Goal: Task Accomplishment & Management: Use online tool/utility

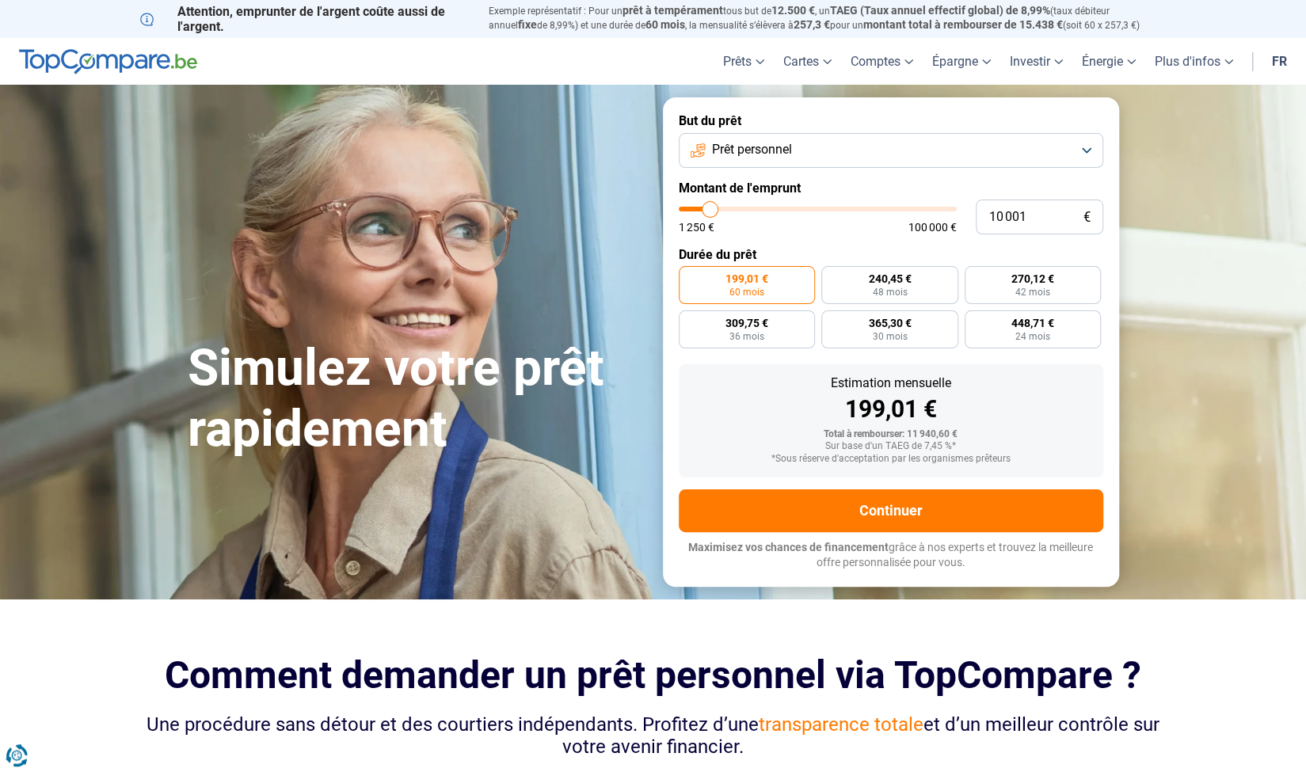
click at [905, 135] on button "Prêt personnel" at bounding box center [891, 150] width 425 height 35
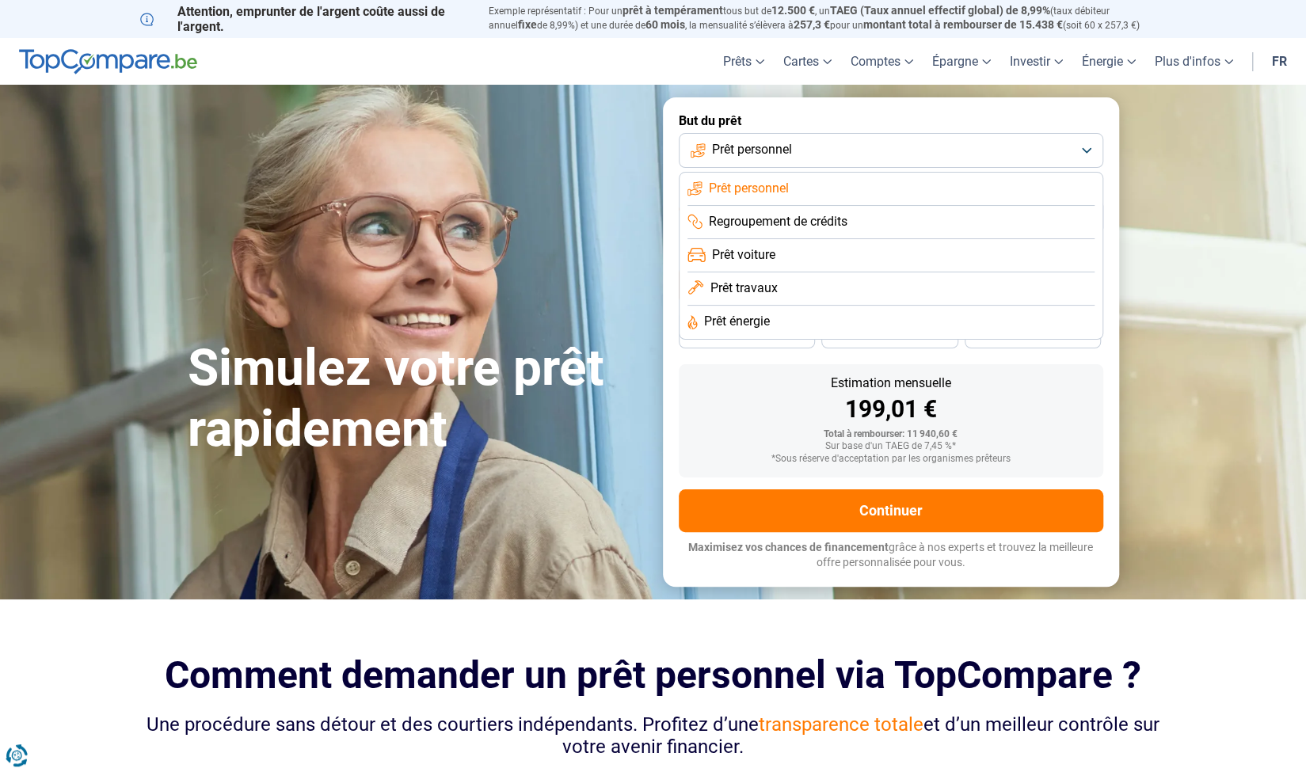
click at [813, 292] on li "Prêt travaux" at bounding box center [891, 289] width 407 height 33
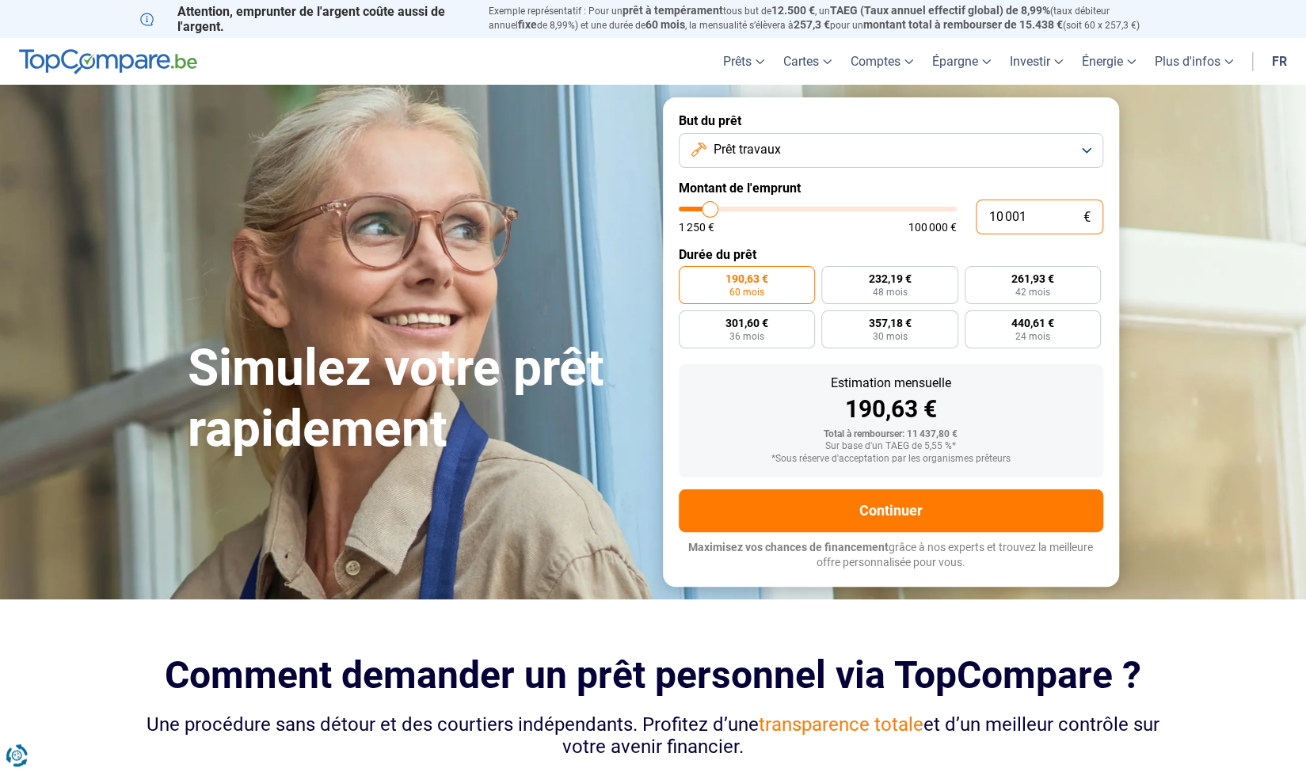
click at [1019, 217] on input "10 001" at bounding box center [1040, 217] width 128 height 35
type input "11 750"
type input "11750"
type input "14 250"
type input "14250"
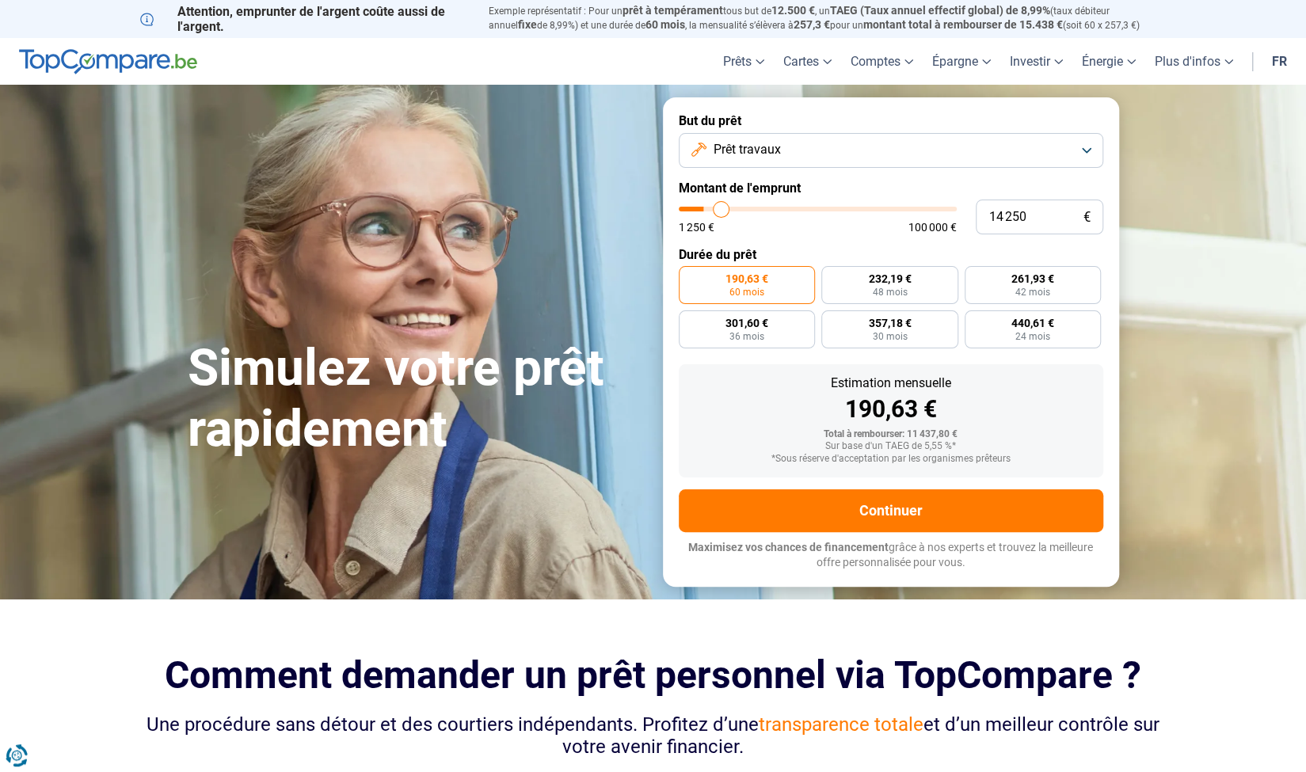
type input "15 750"
type input "15750"
type input "17 250"
type input "17250"
type input "18 500"
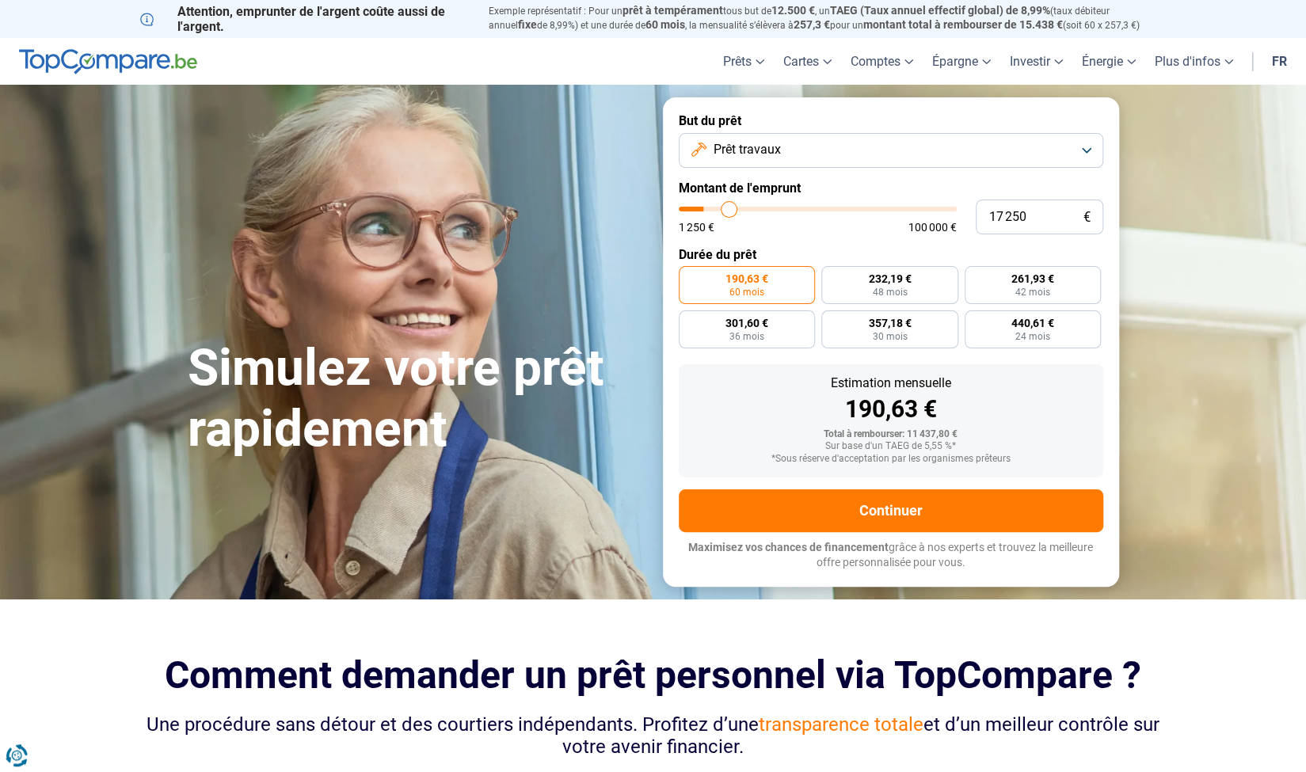
type input "18500"
type input "19 250"
type input "19250"
type input "19 500"
type input "19500"
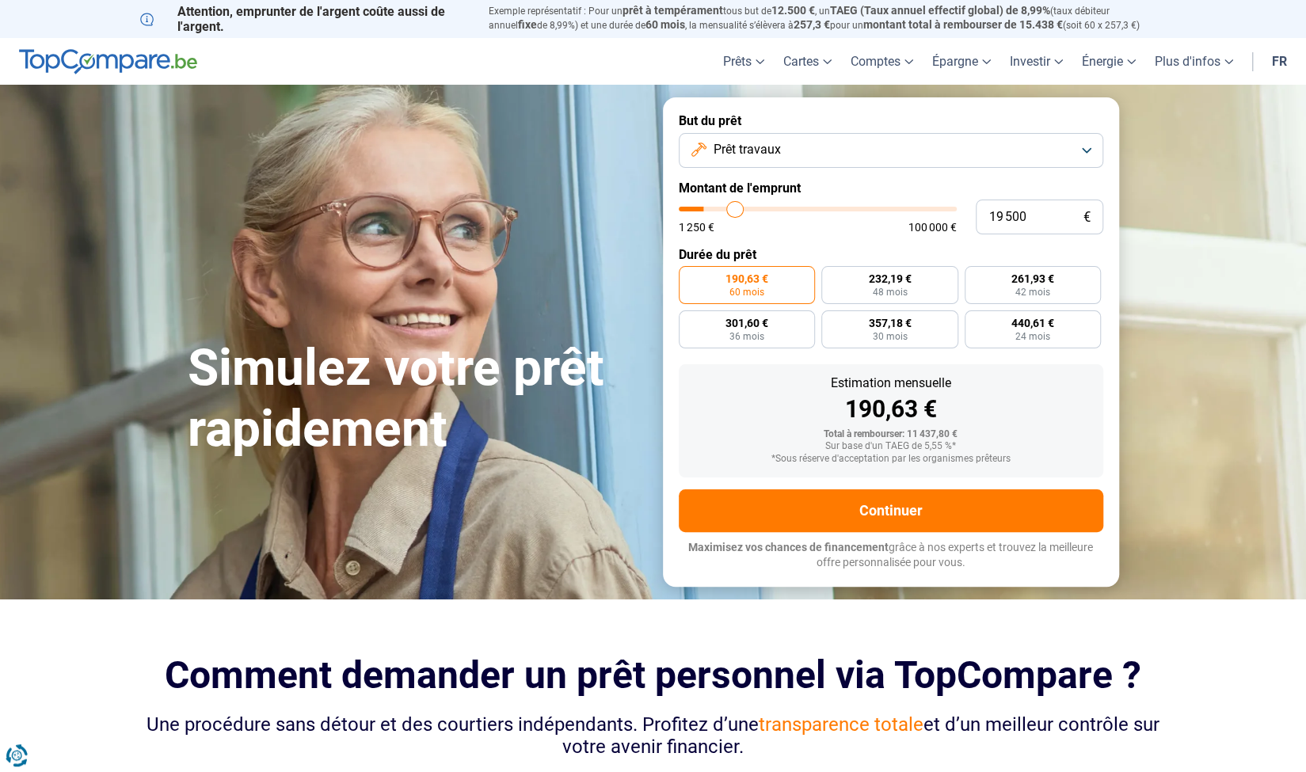
type input "20 000"
type input "20000"
type input "20 250"
type input "20250"
type input "21 250"
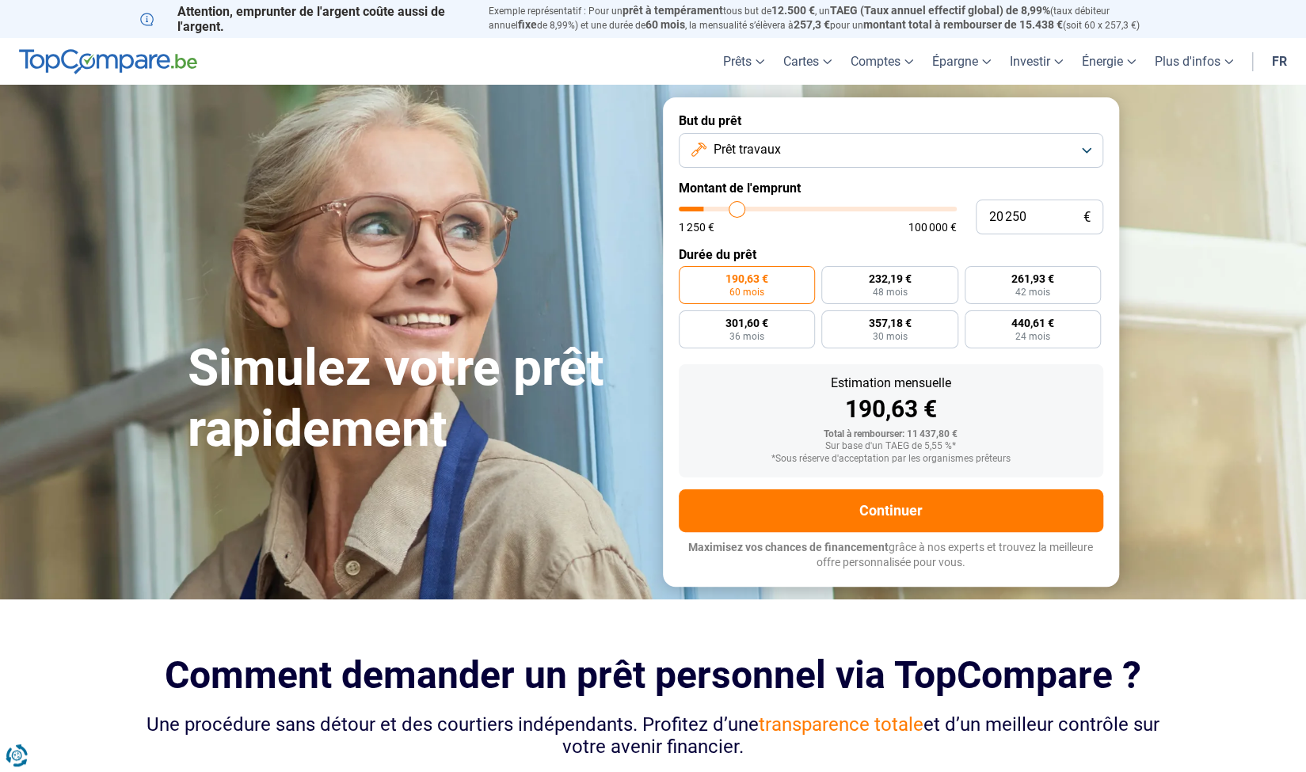
type input "21250"
type input "22 500"
type input "22500"
type input "23 500"
type input "23500"
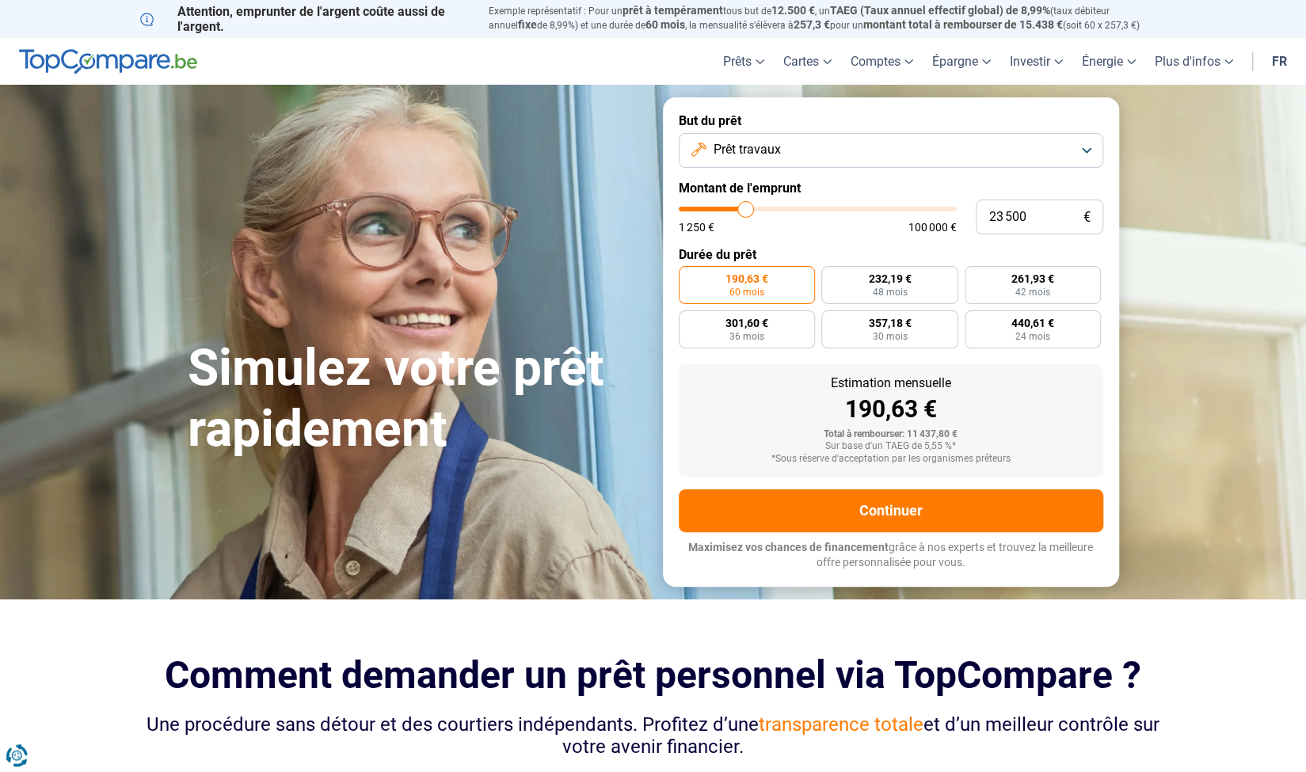
type input "24 500"
type input "24500"
type input "25 500"
type input "25500"
type input "26 500"
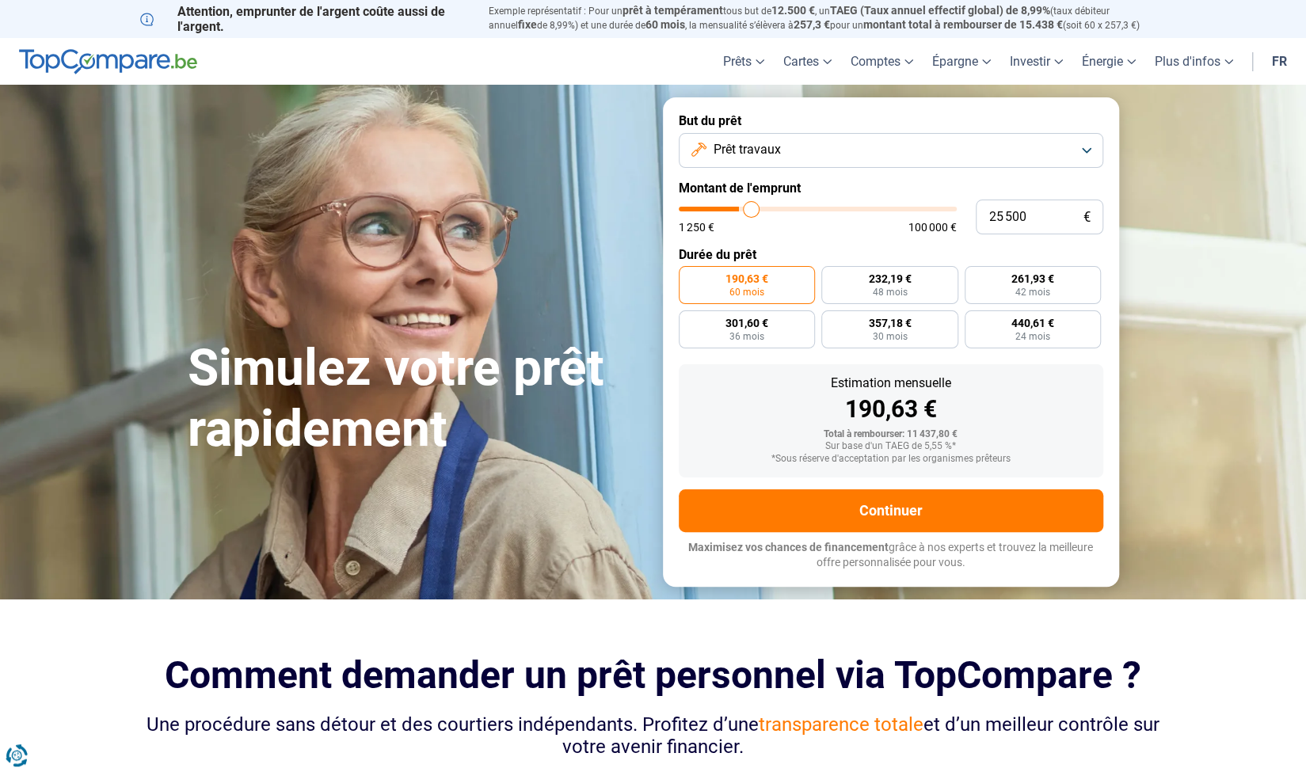
type input "26500"
type input "27 500"
type input "27500"
type input "28 250"
type input "28250"
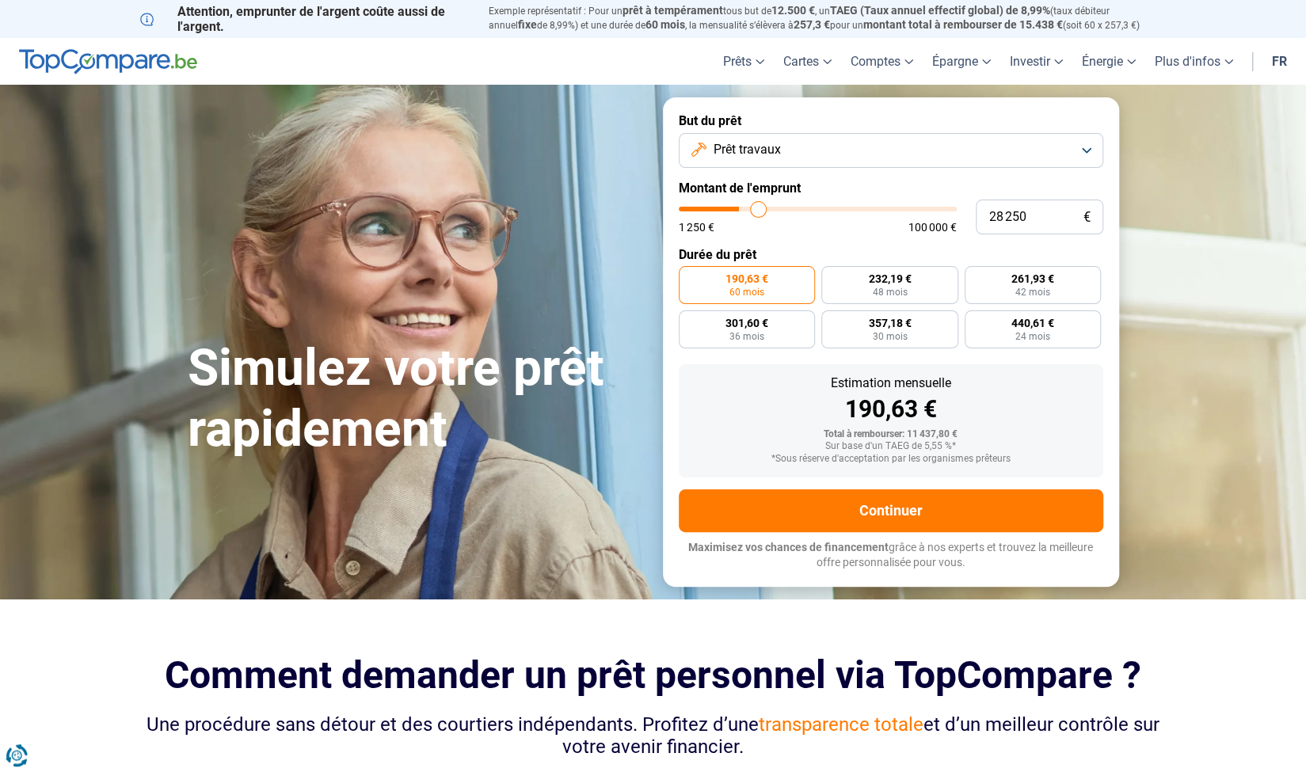
type input "29 250"
type input "29250"
type input "30 750"
type input "30750"
type input "32 500"
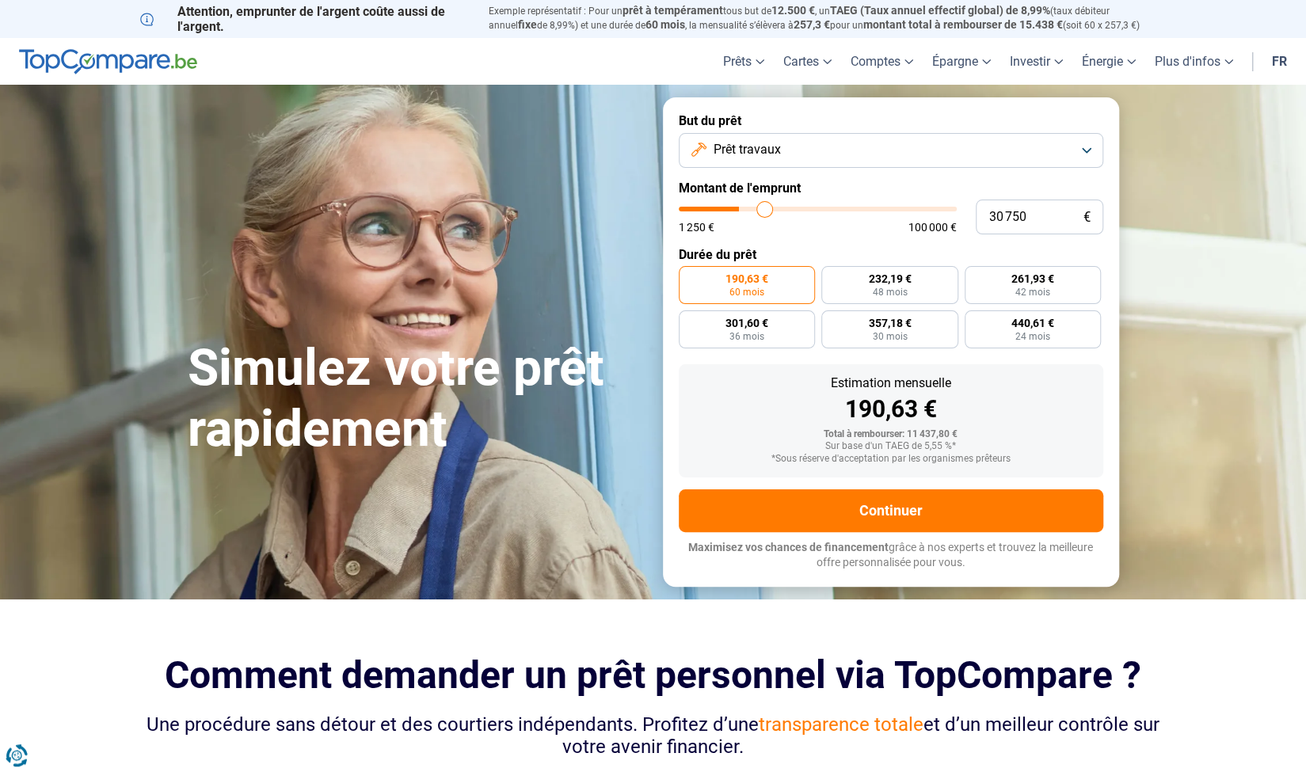
type input "32500"
type input "34 000"
type input "34000"
type input "35 000"
type input "35000"
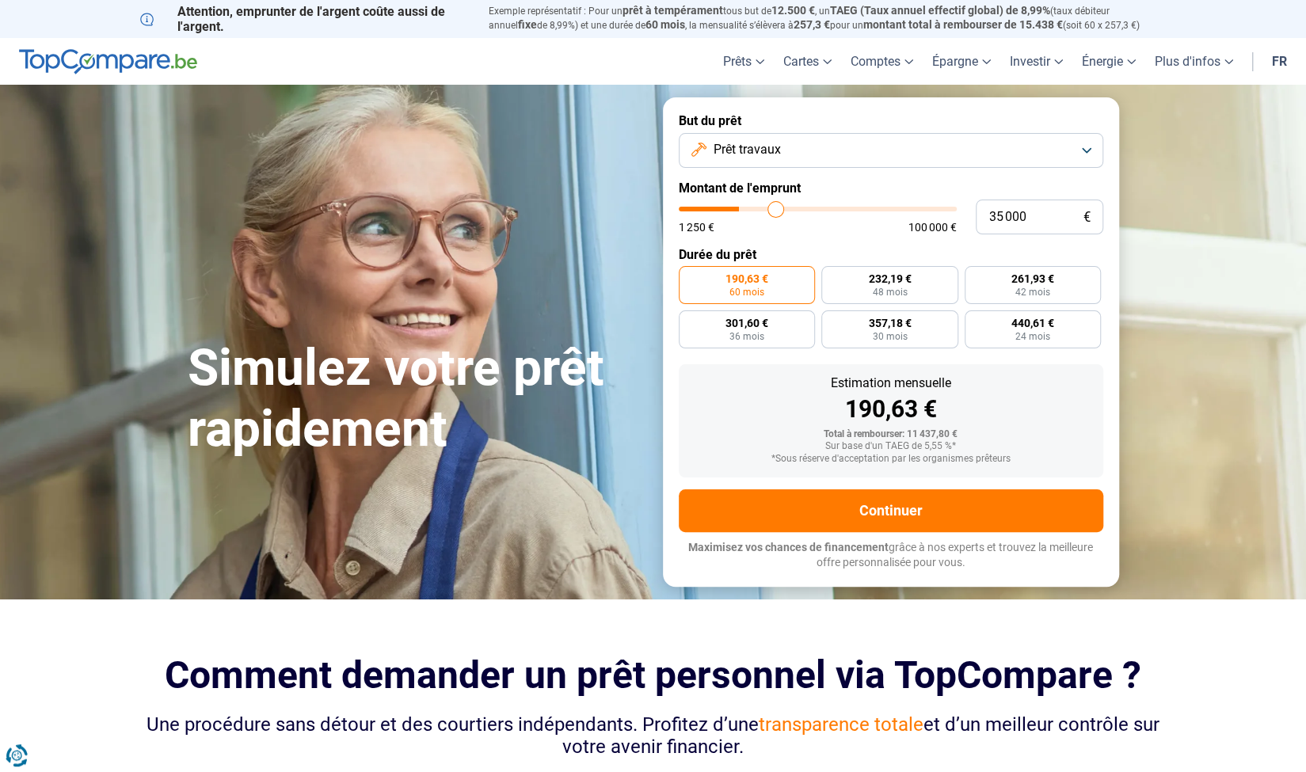
type input "36 250"
type input "36250"
type input "36 500"
type input "36500"
type input "36 750"
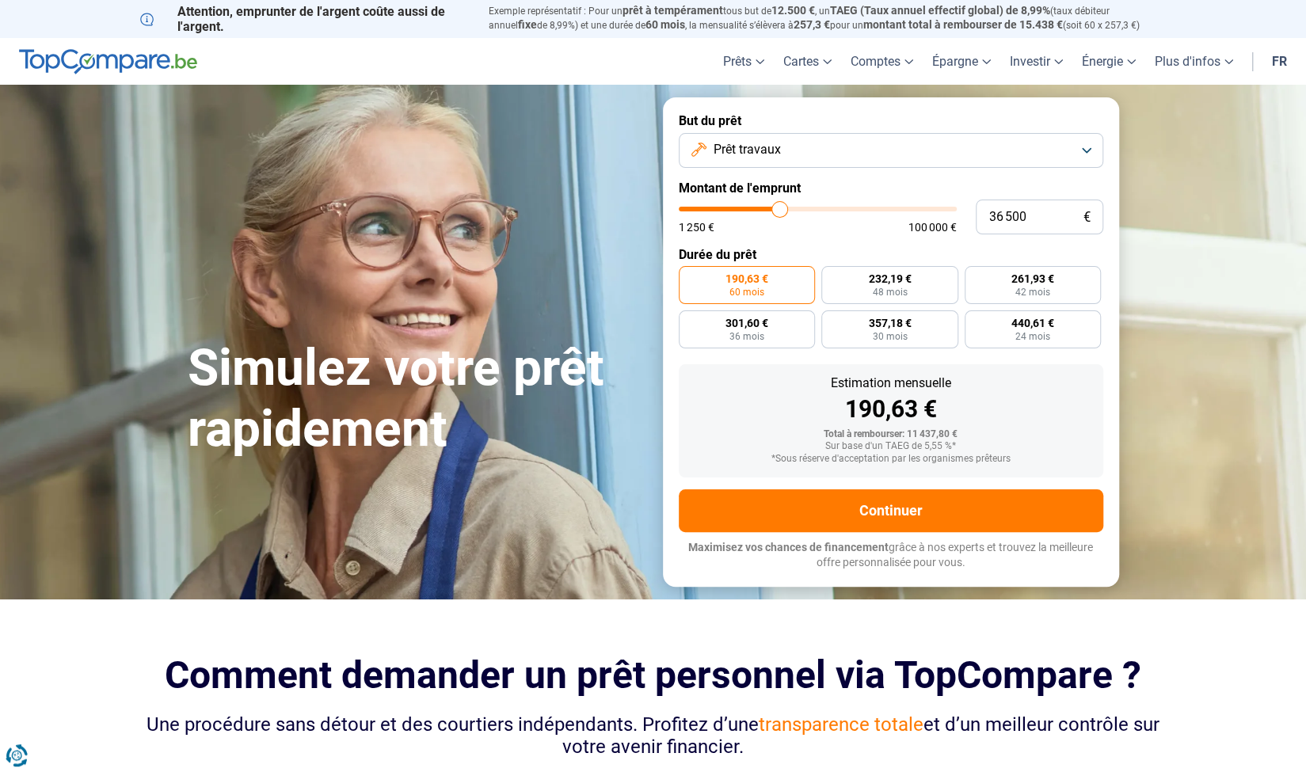
type input "36750"
type input "37 250"
type input "37250"
type input "37 500"
type input "37500"
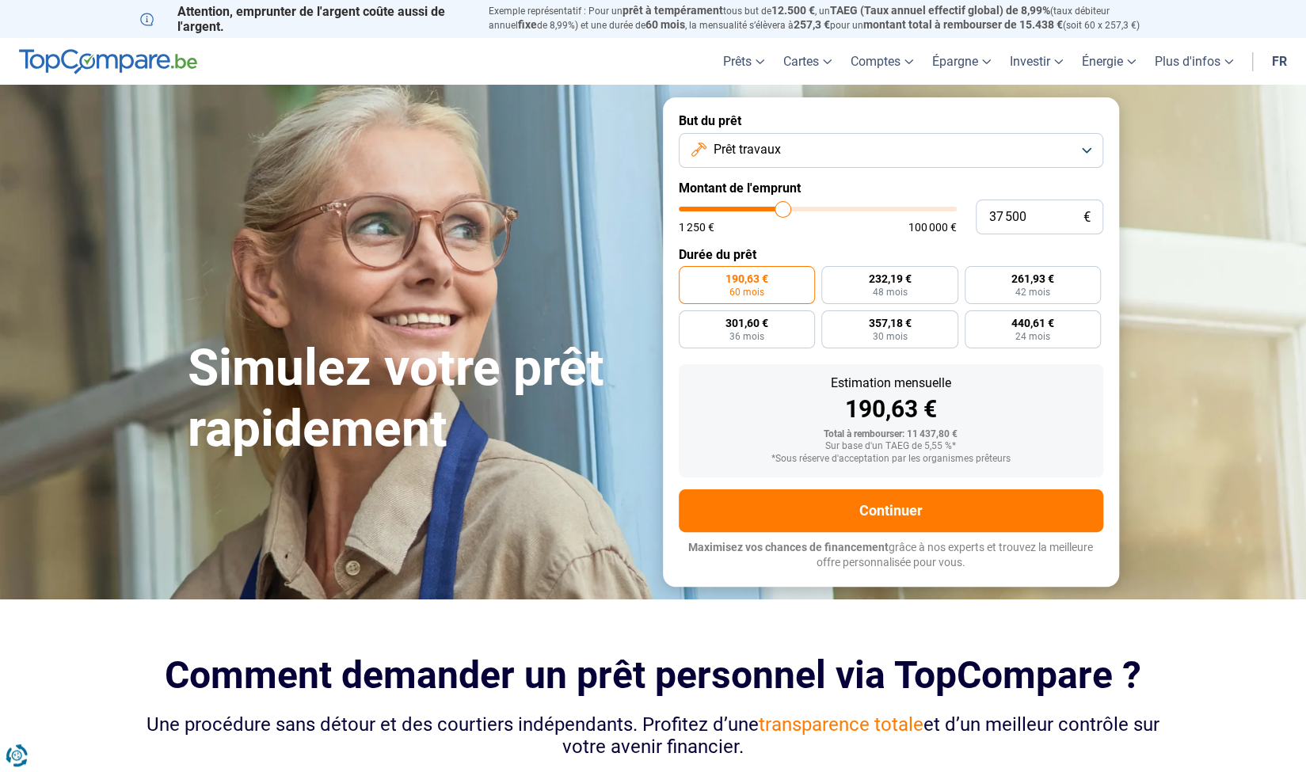
type input "37 750"
type input "37750"
type input "38 250"
type input "38250"
type input "38 500"
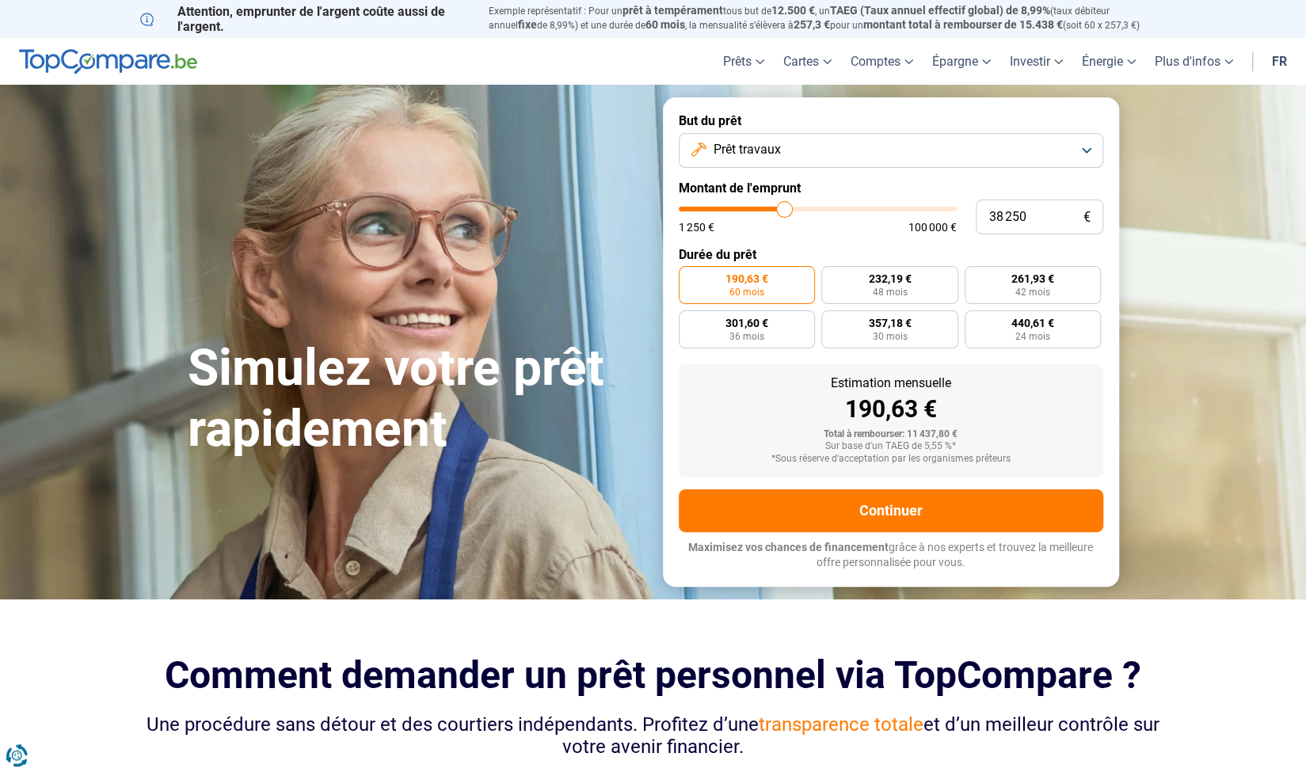
type input "38500"
type input "38 750"
type input "38750"
type input "39 250"
type input "39250"
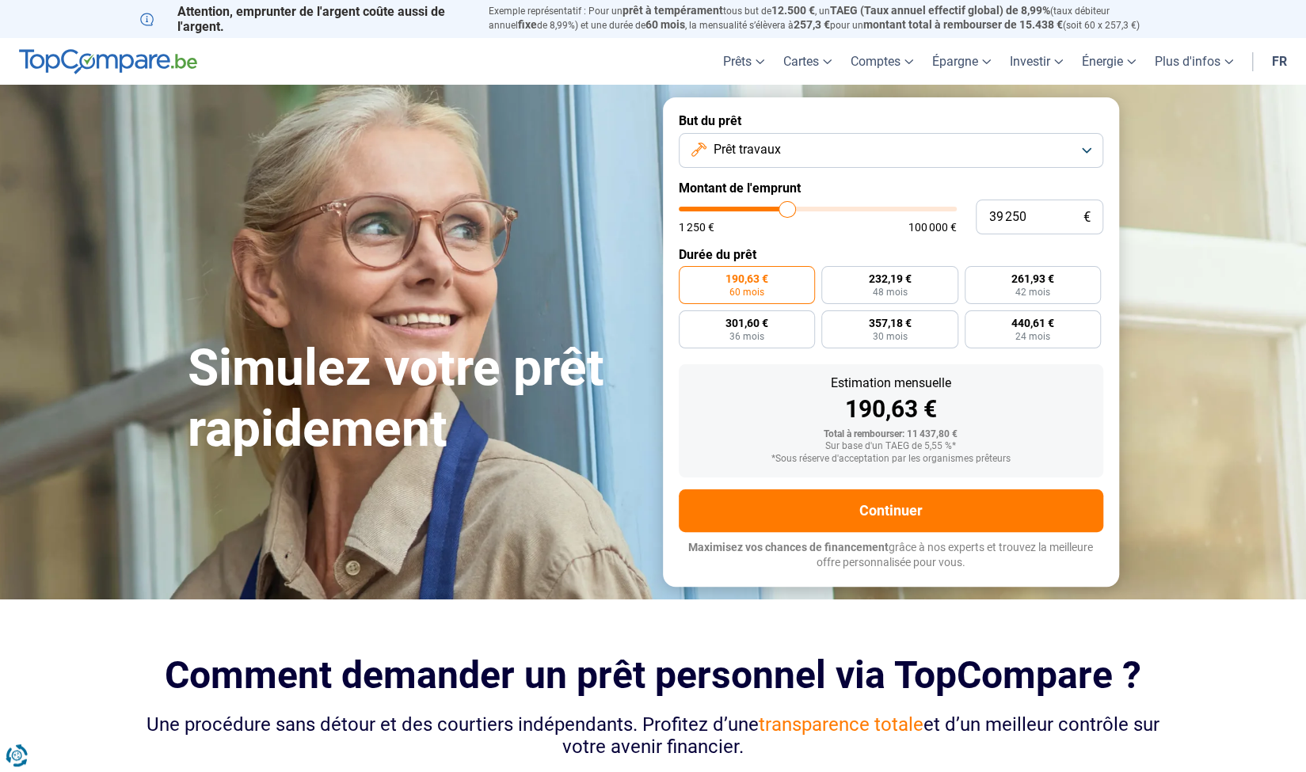
type input "39 500"
type input "39500"
type input "39 750"
type input "39750"
type input "40 250"
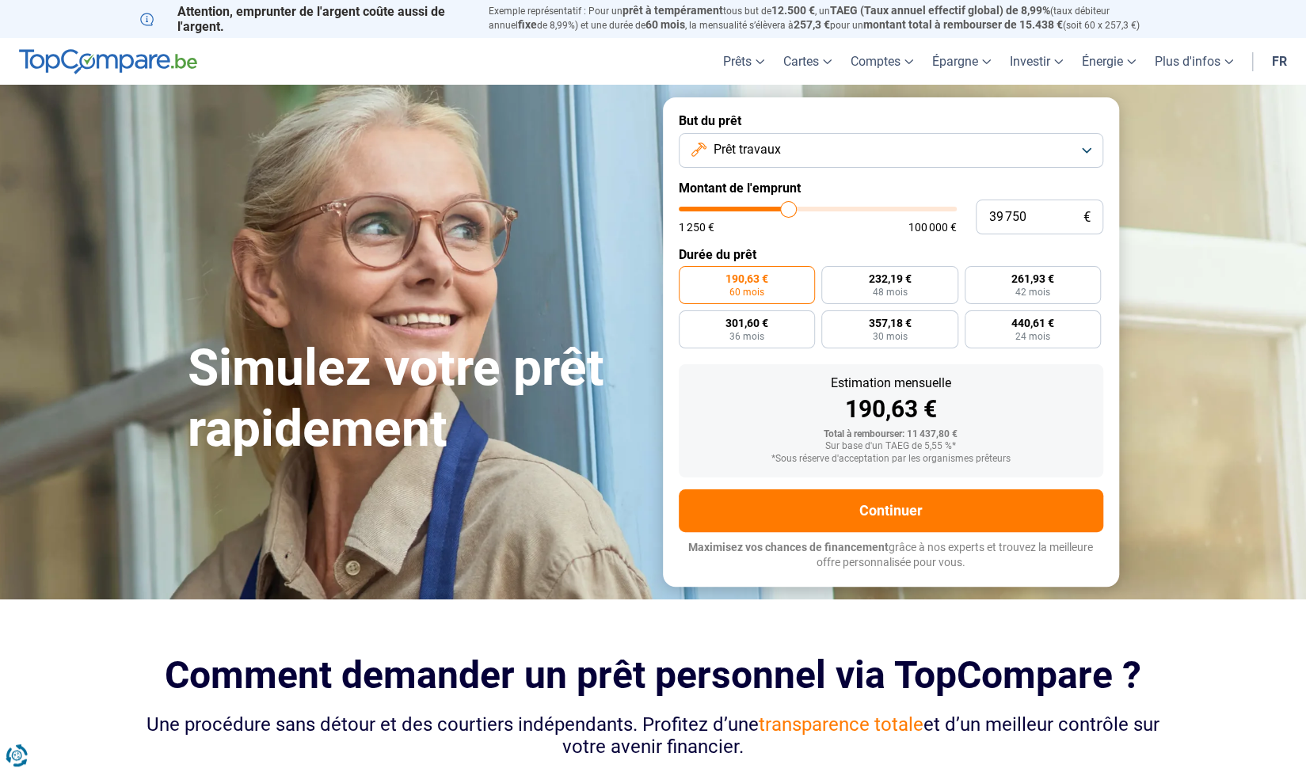
type input "40250"
type input "40 500"
type input "40500"
type input "39 750"
type input "39750"
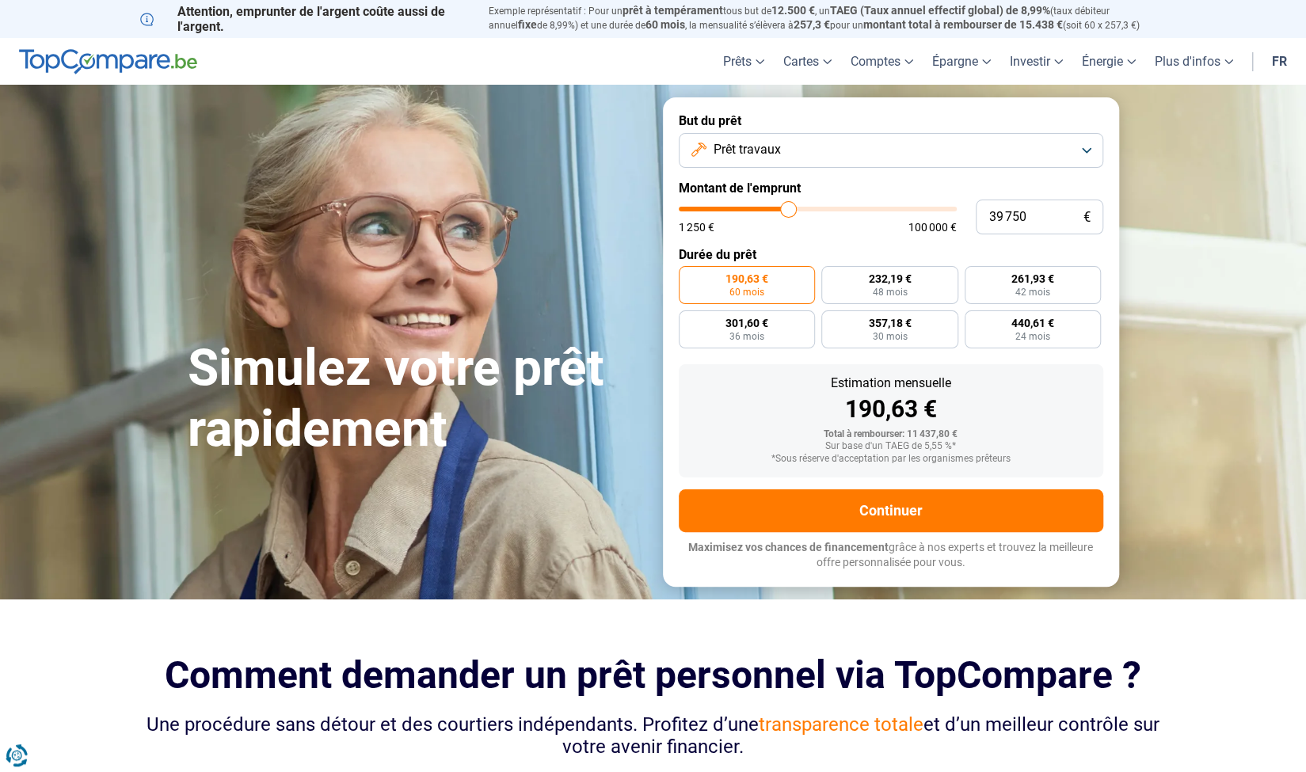
type input "39 000"
type input "39000"
type input "38 000"
type input "38000"
type input "37 000"
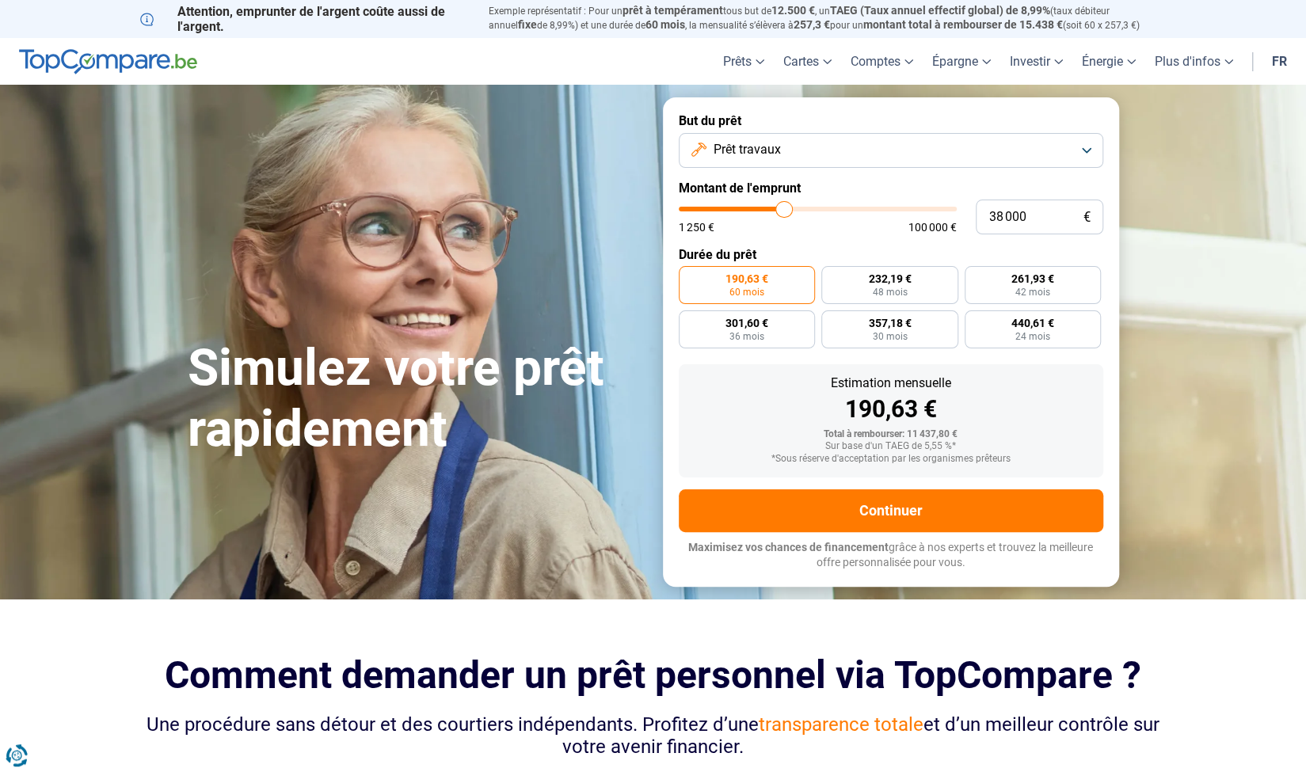
type input "37000"
type input "35 750"
type input "35750"
type input "35 000"
type input "35000"
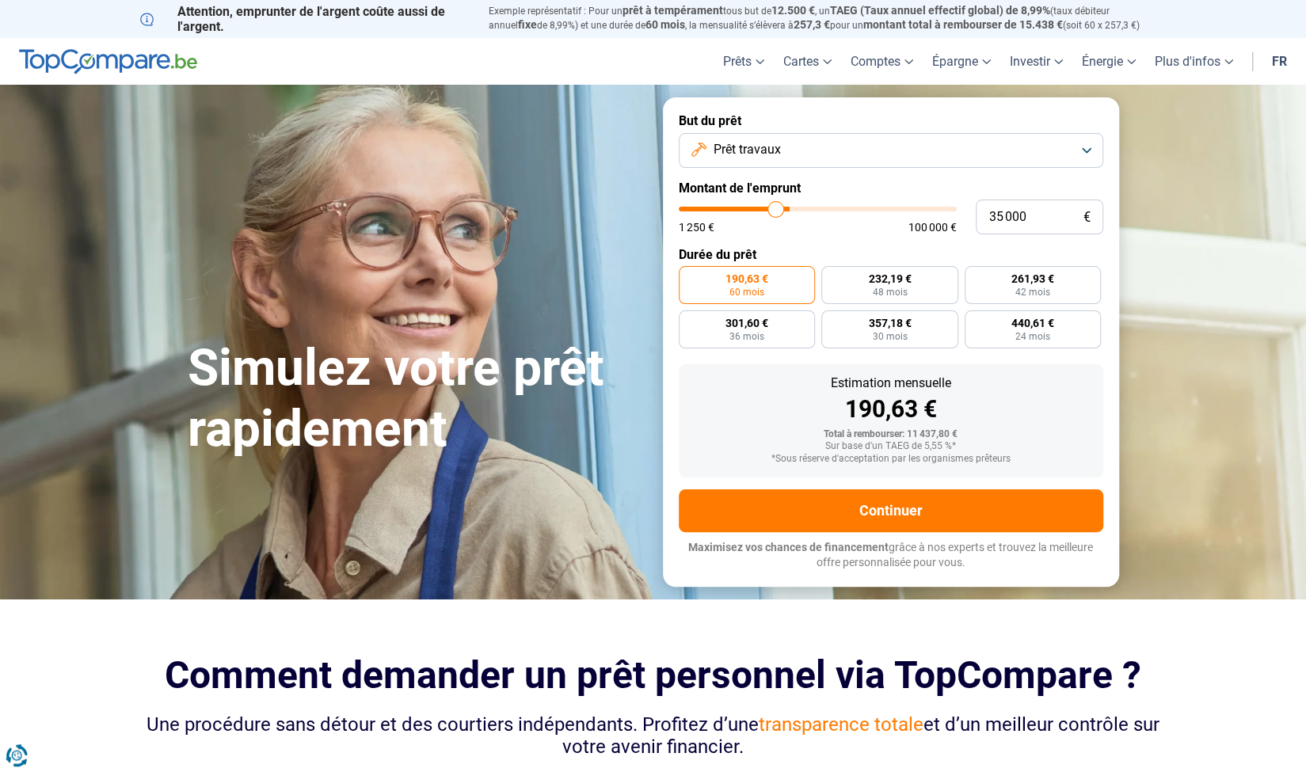
type input "34 250"
type input "34250"
type input "33 750"
type input "33750"
type input "33 000"
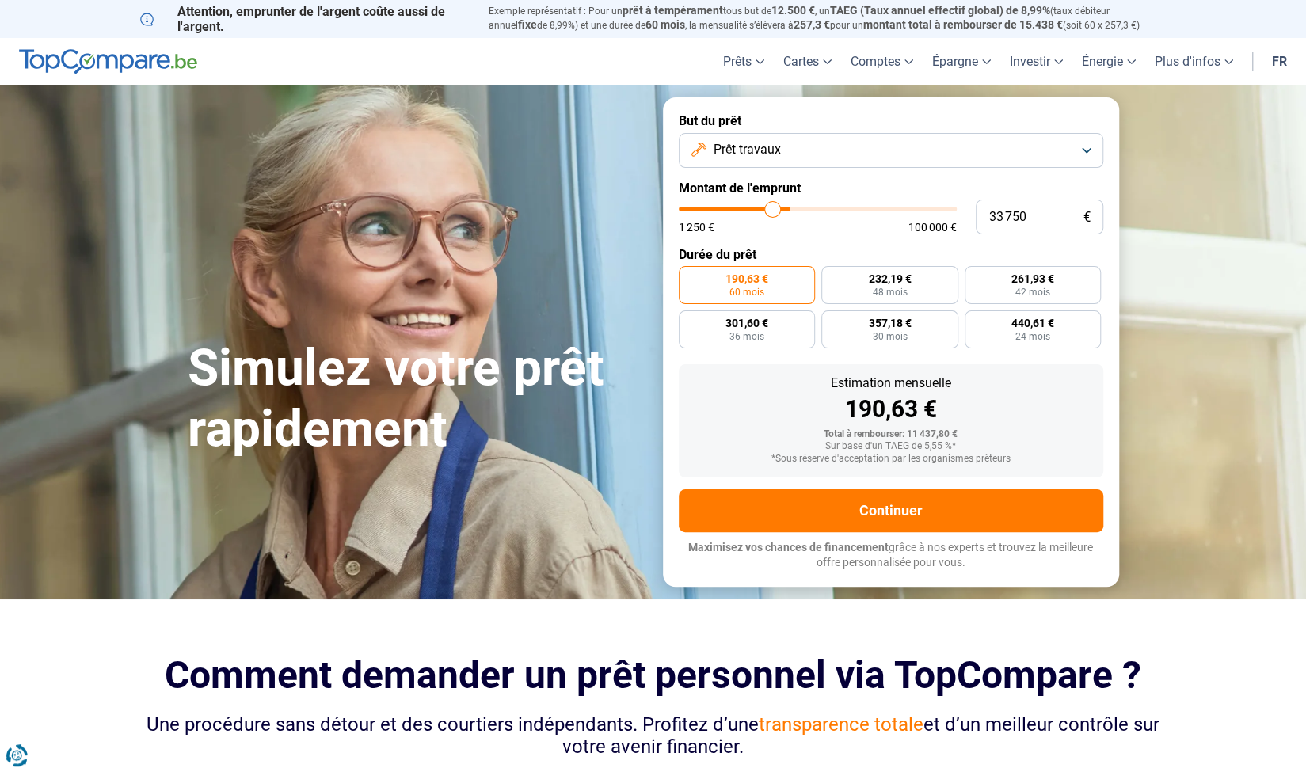
type input "33000"
type input "32 500"
type input "32500"
type input "32 000"
type input "32000"
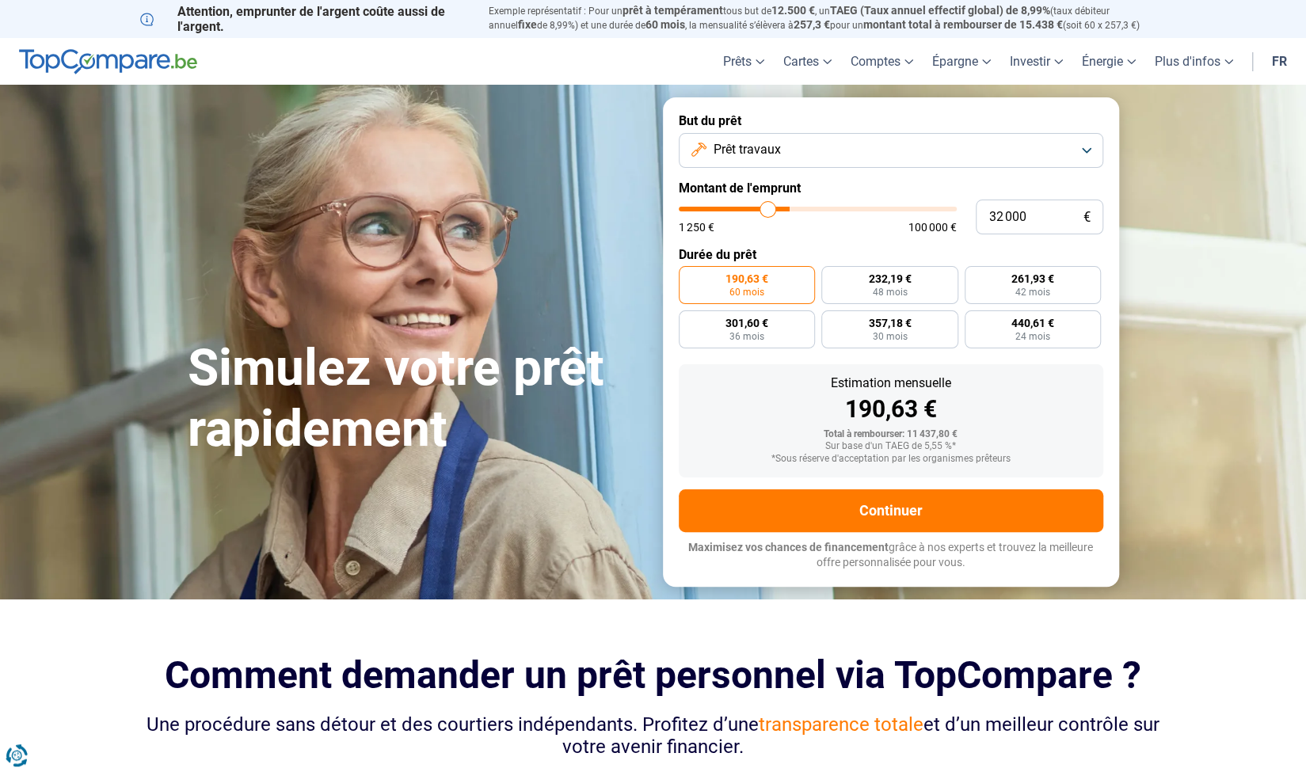
type input "31 500"
type input "31500"
type input "30 750"
type input "30750"
type input "30 000"
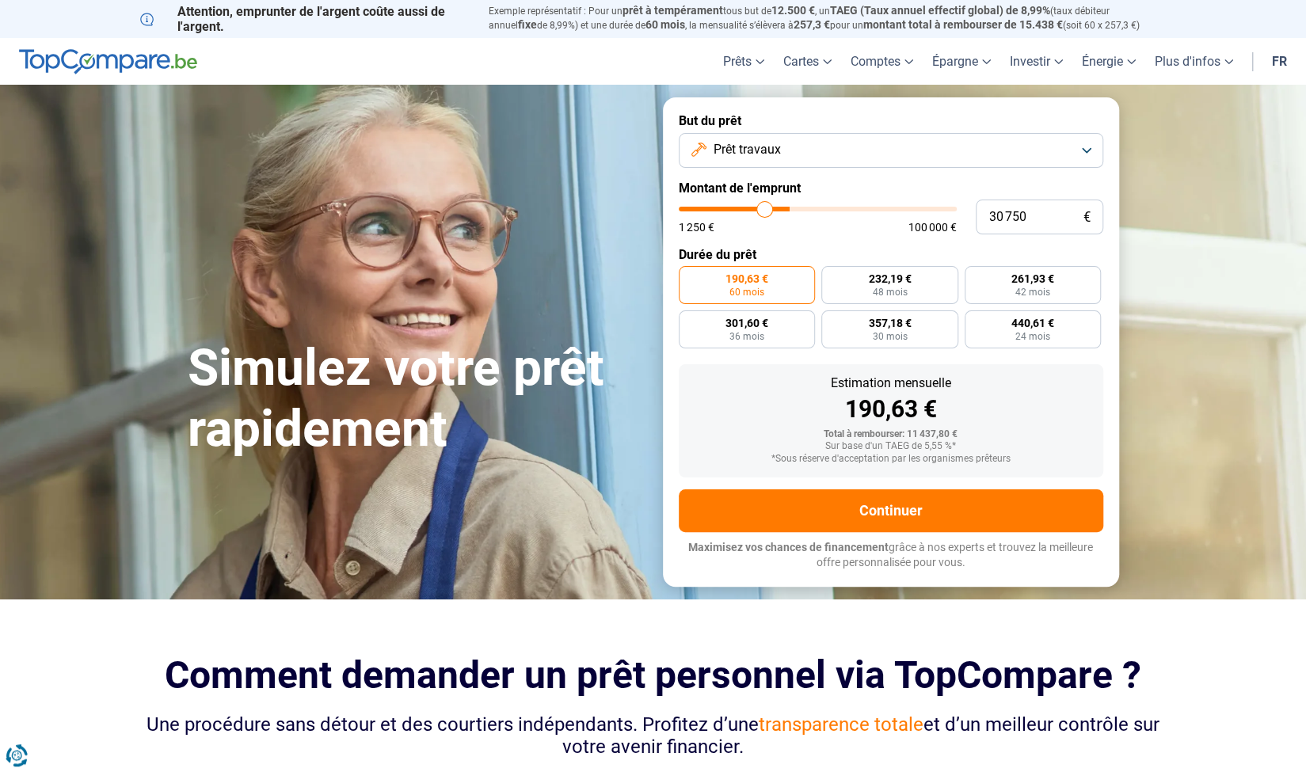
type input "30000"
type input "29 500"
type input "29500"
type input "29 000"
type input "29000"
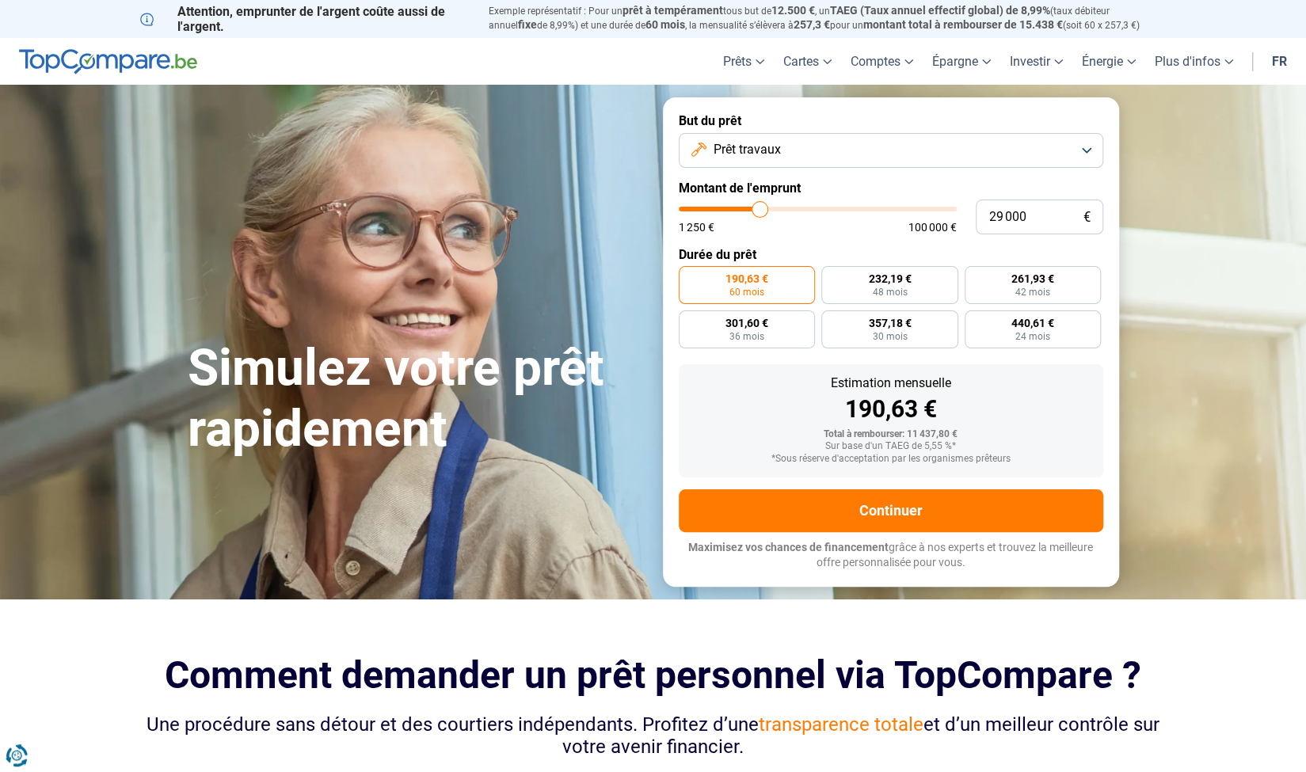
type input "27 750"
type input "27750"
type input "27 000"
type input "27000"
type input "26 500"
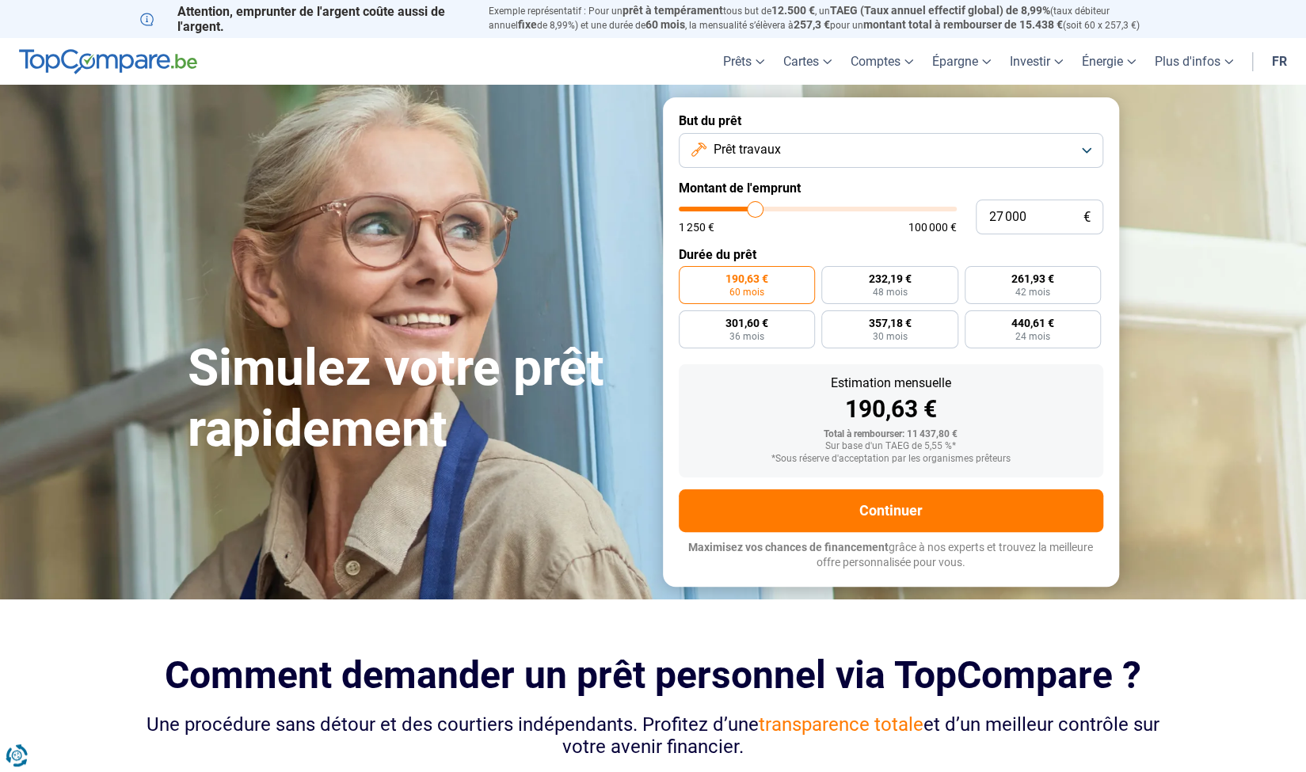
type input "26500"
type input "26 000"
type input "26000"
type input "25 250"
type input "25250"
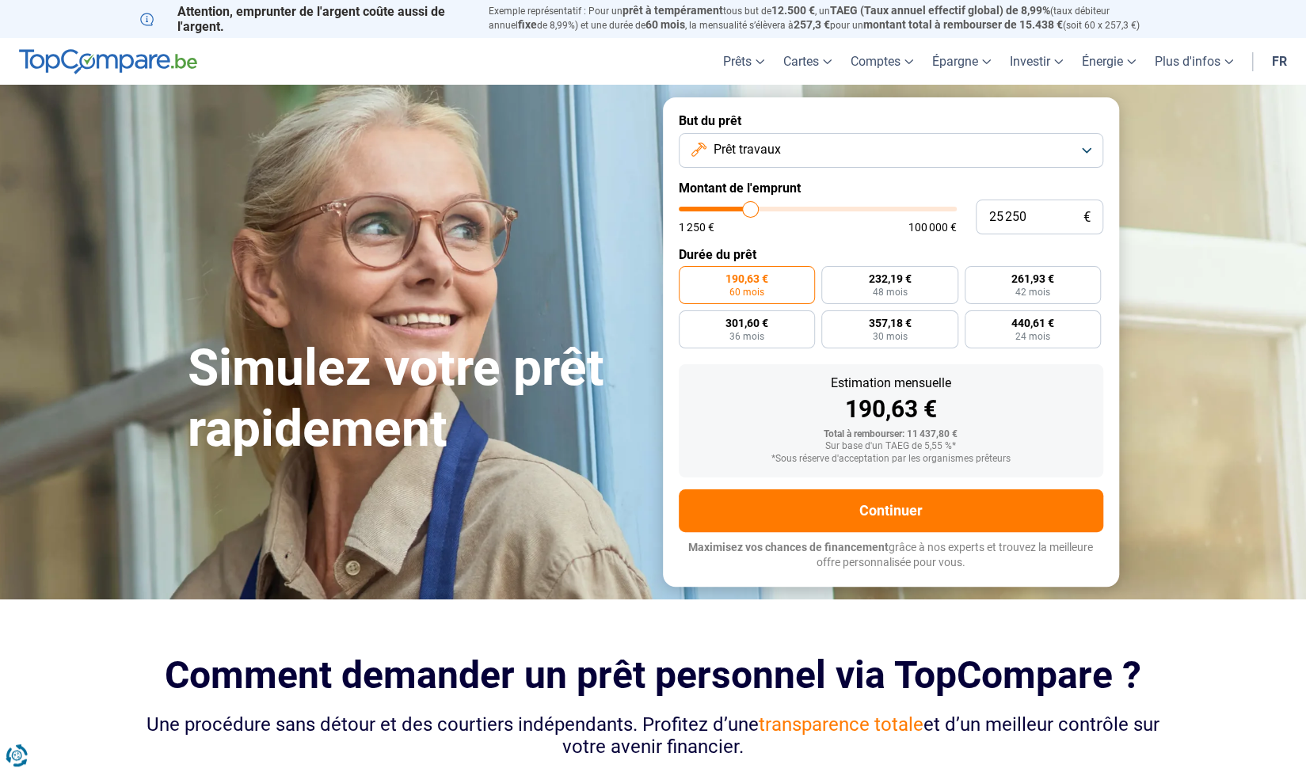
type input "24 500"
type input "24500"
type input "24 250"
type input "24250"
type input "23 750"
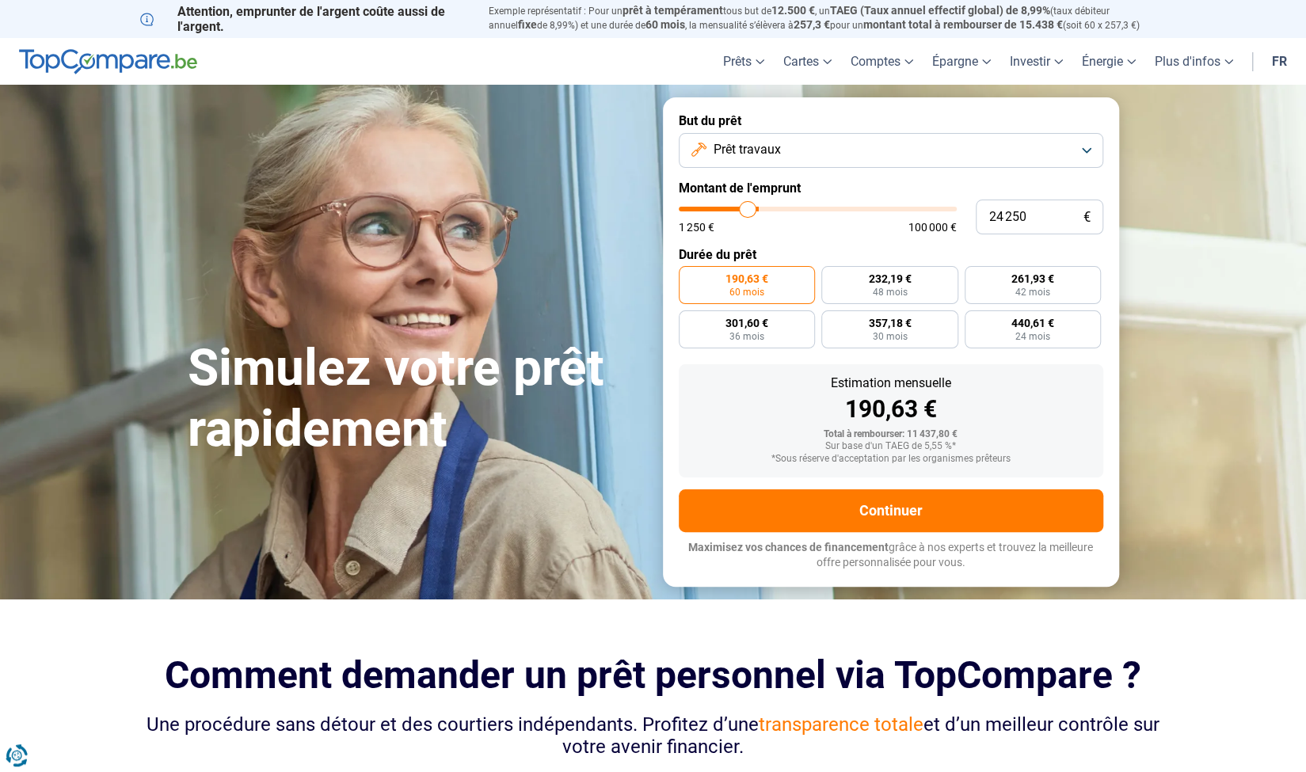
type input "23750"
type input "23 250"
type input "23250"
type input "22 750"
type input "22750"
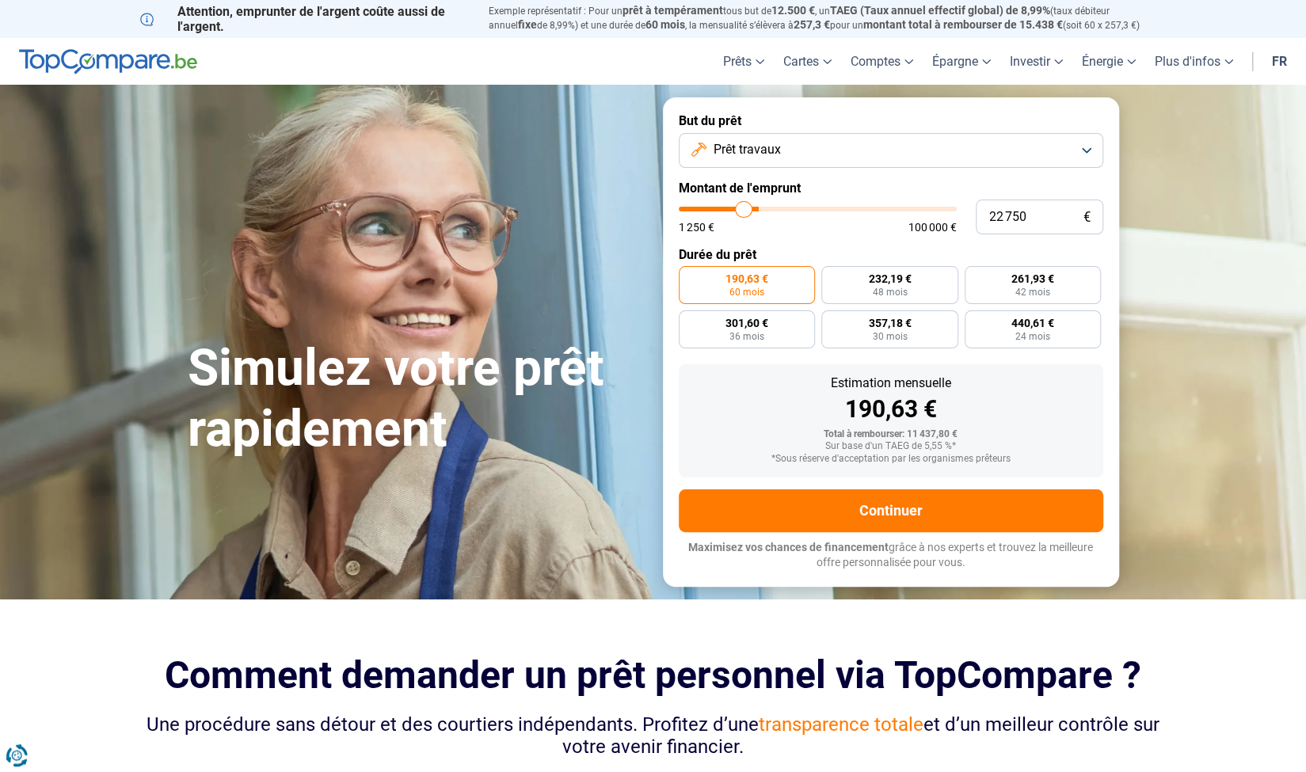
type input "22 500"
type input "22500"
type input "22 000"
type input "22000"
type input "21 500"
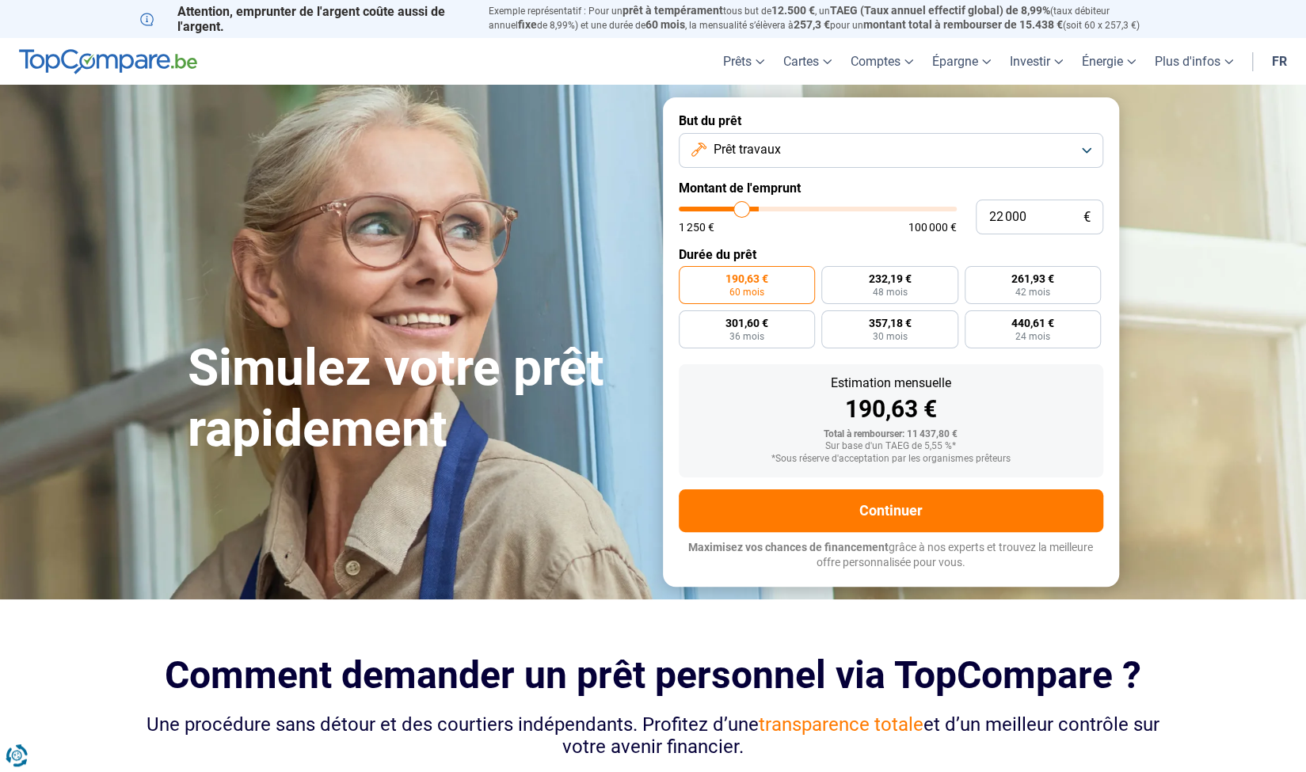
type input "21500"
type input "21 000"
type input "21000"
type input "20 500"
type input "20500"
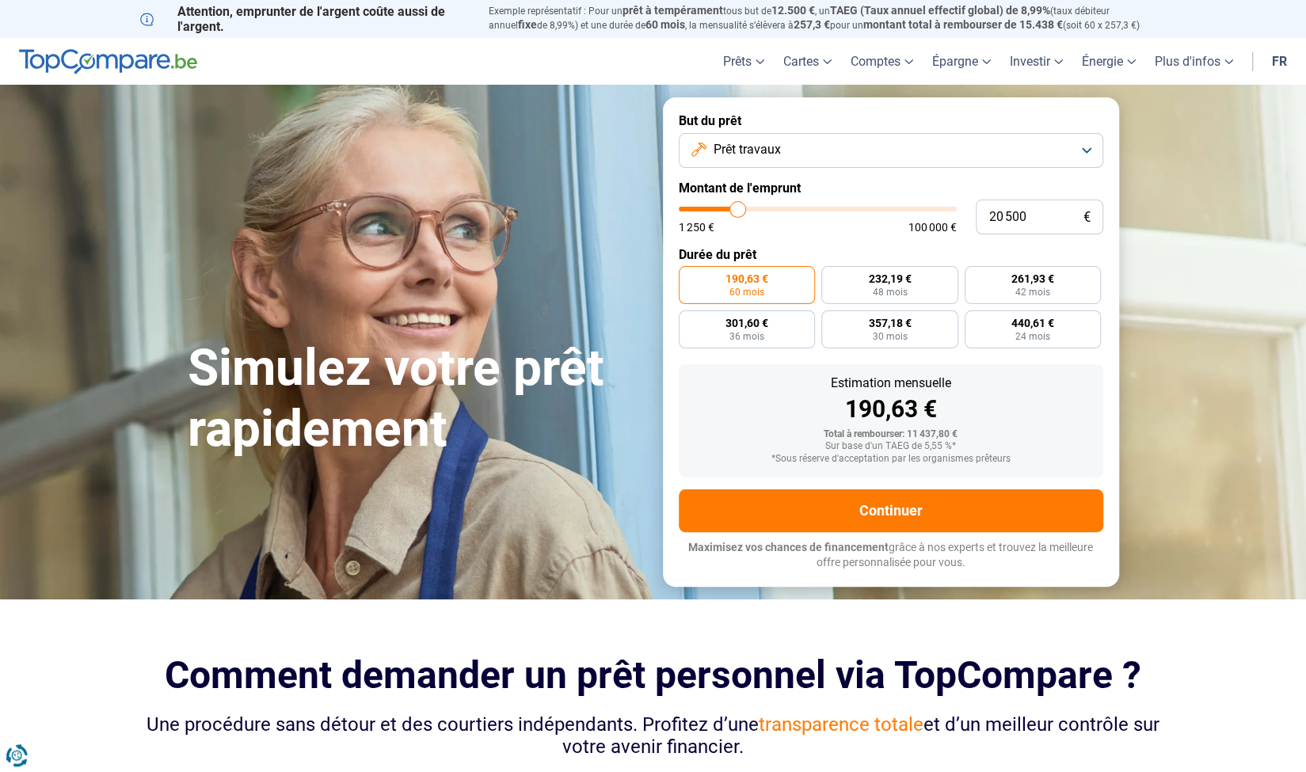
type input "20 000"
type input "20000"
type input "19 250"
type input "19250"
type input "18 750"
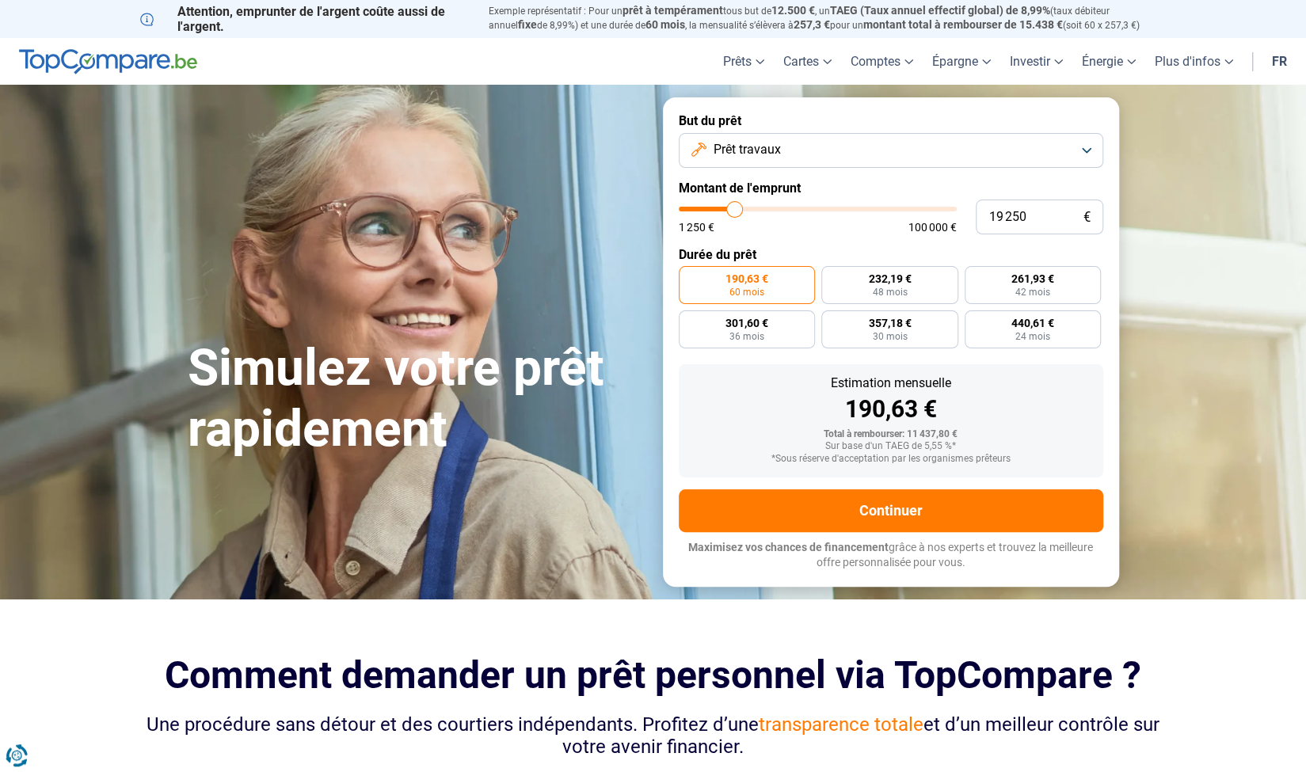
type input "18750"
type input "18 500"
type input "18500"
type input "18 000"
type input "18000"
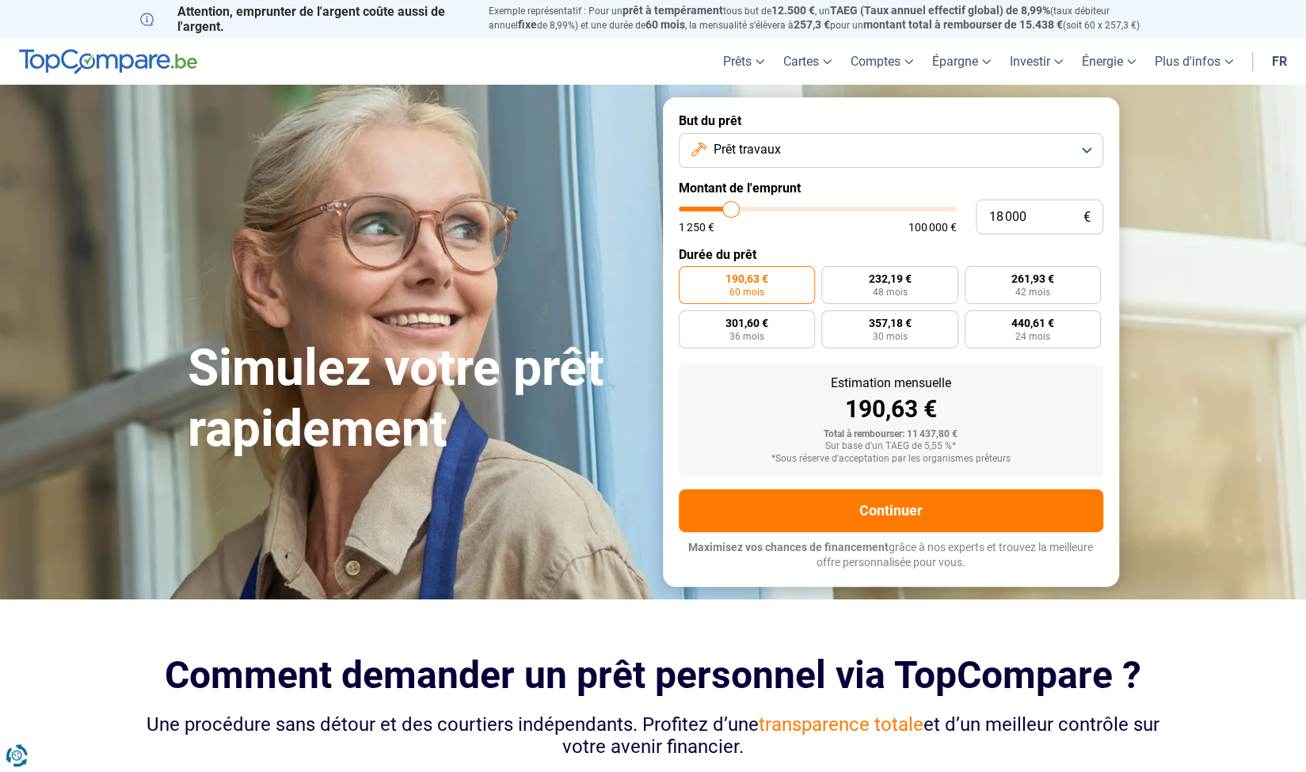
type input "17 250"
type input "17250"
type input "17 000"
type input "17000"
type input "16 750"
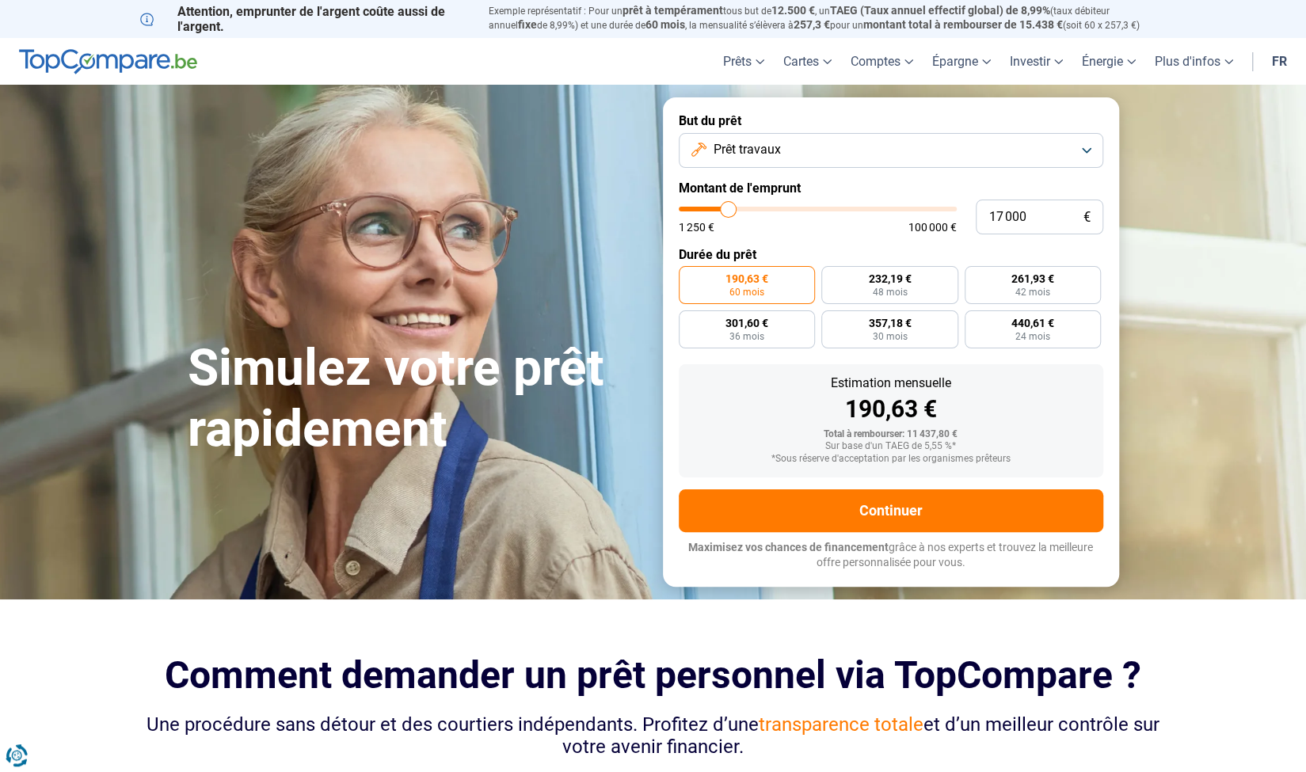
type input "16750"
type input "16 250"
type input "16250"
type input "16 000"
type input "16000"
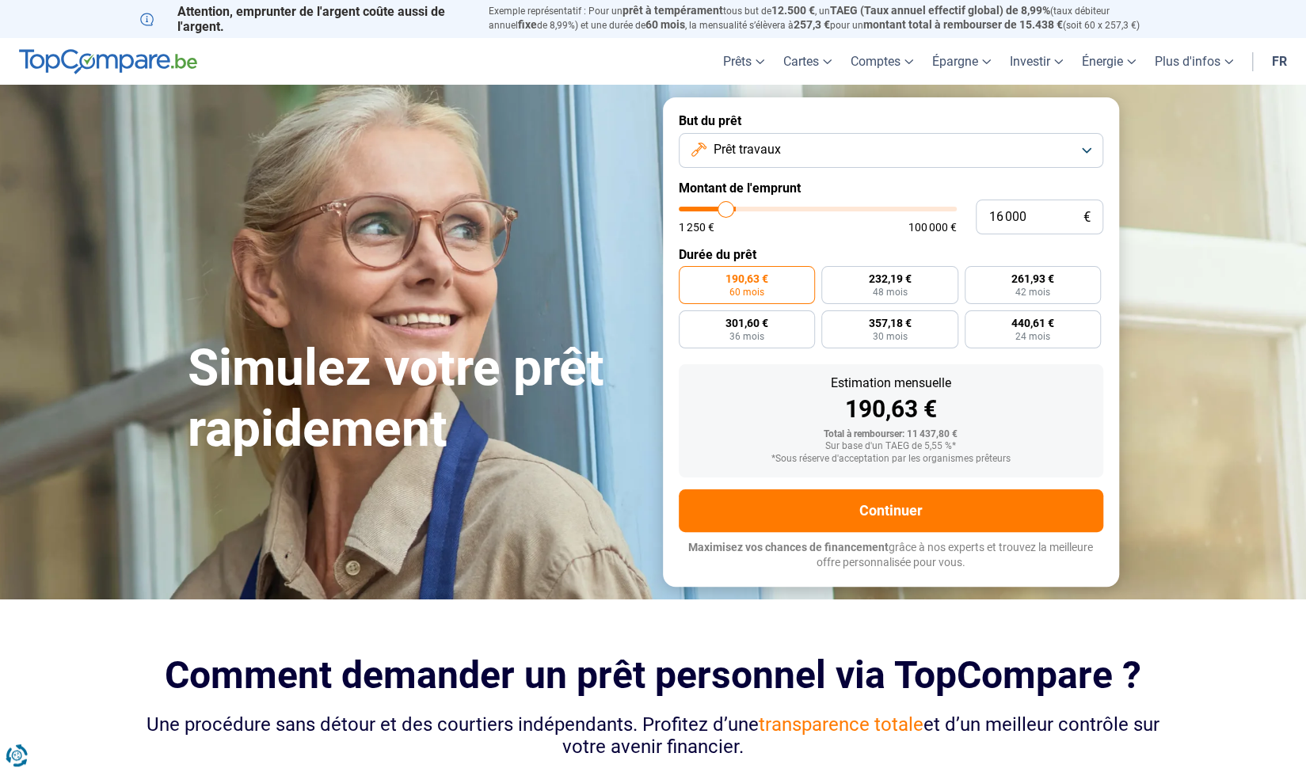
type input "15 500"
type input "15500"
type input "15 250"
type input "15250"
type input "14 750"
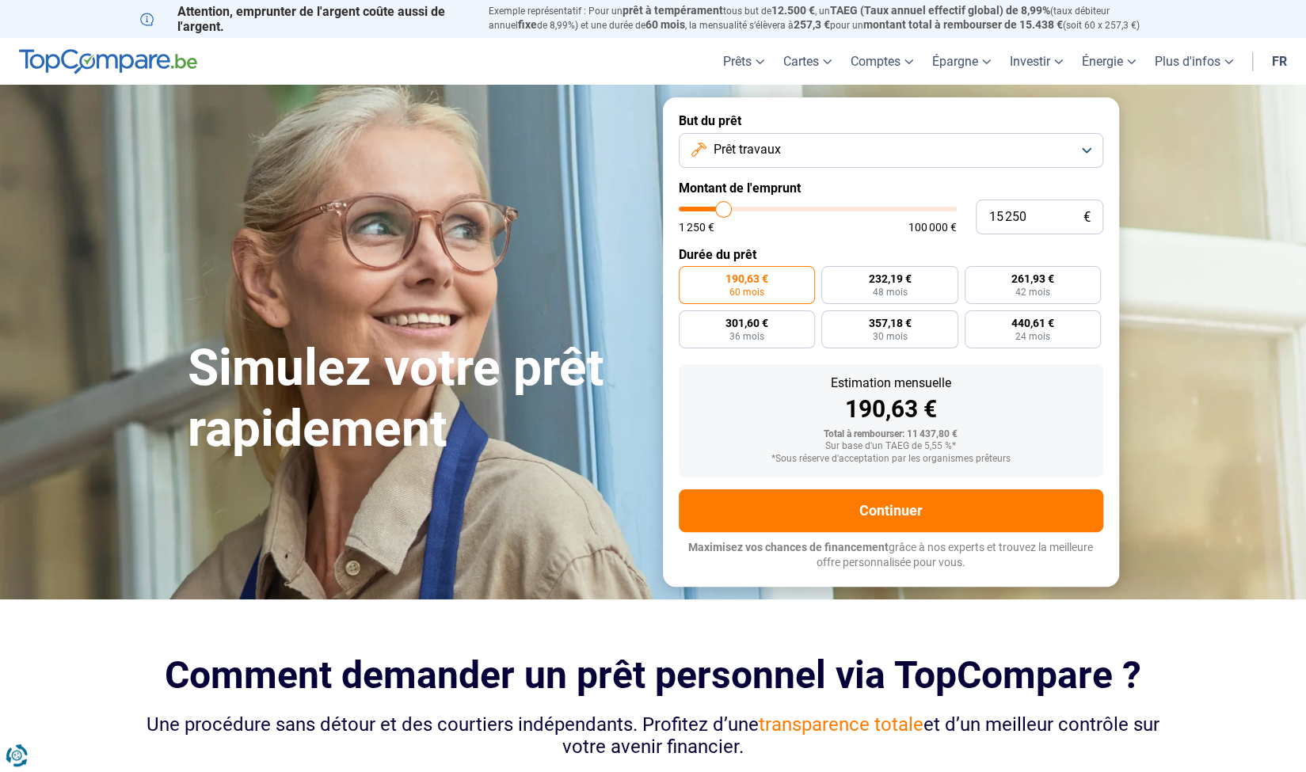
type input "14750"
type input "14 250"
type input "14250"
type input "14 000"
type input "14000"
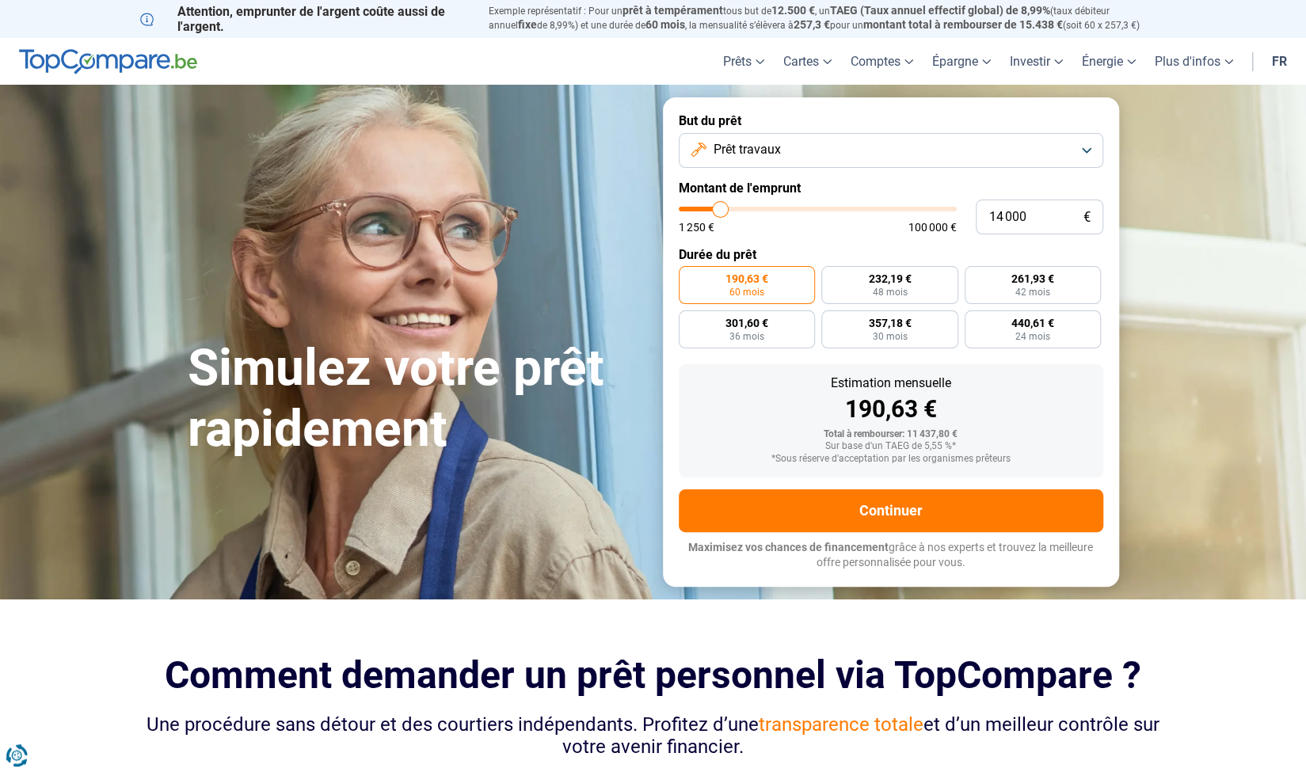
type input "13 750"
type input "13750"
type input "13 250"
type input "13250"
type input "12 750"
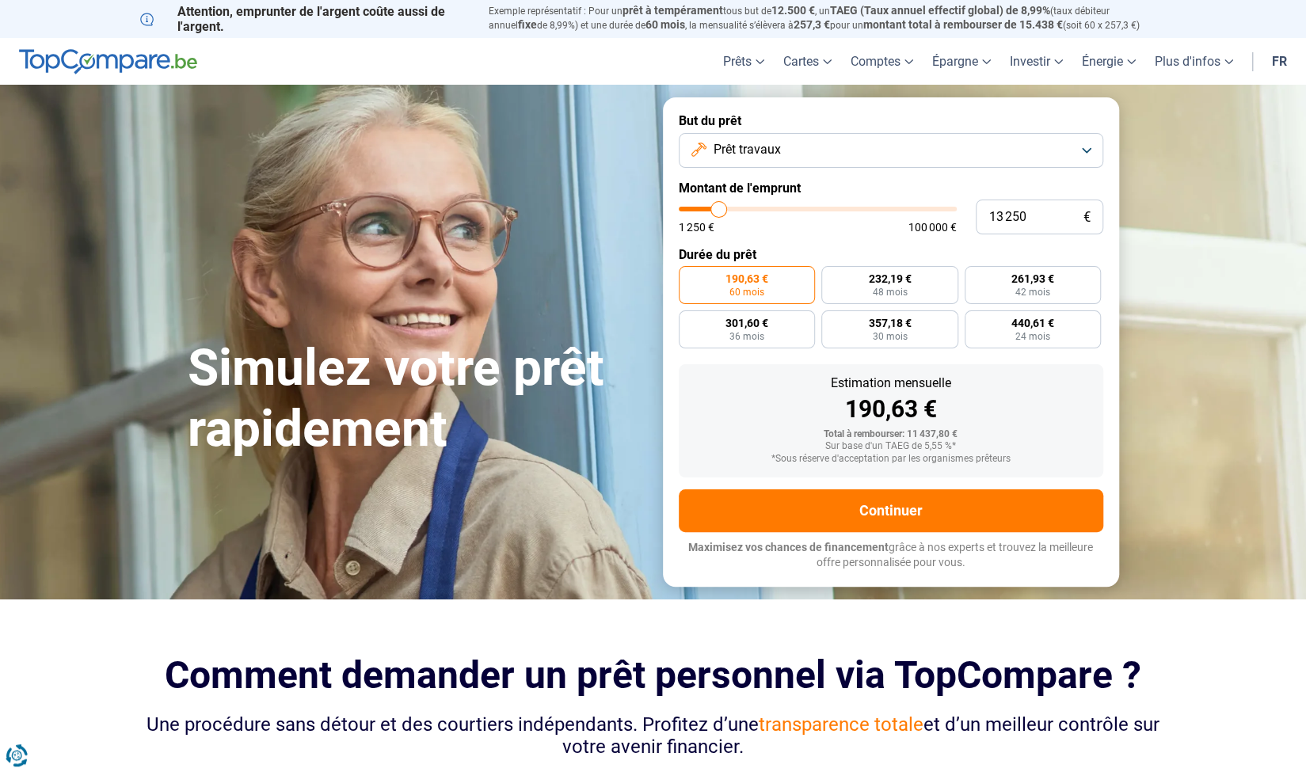
type input "12750"
type input "12 250"
type input "12250"
type input "11 750"
type input "11750"
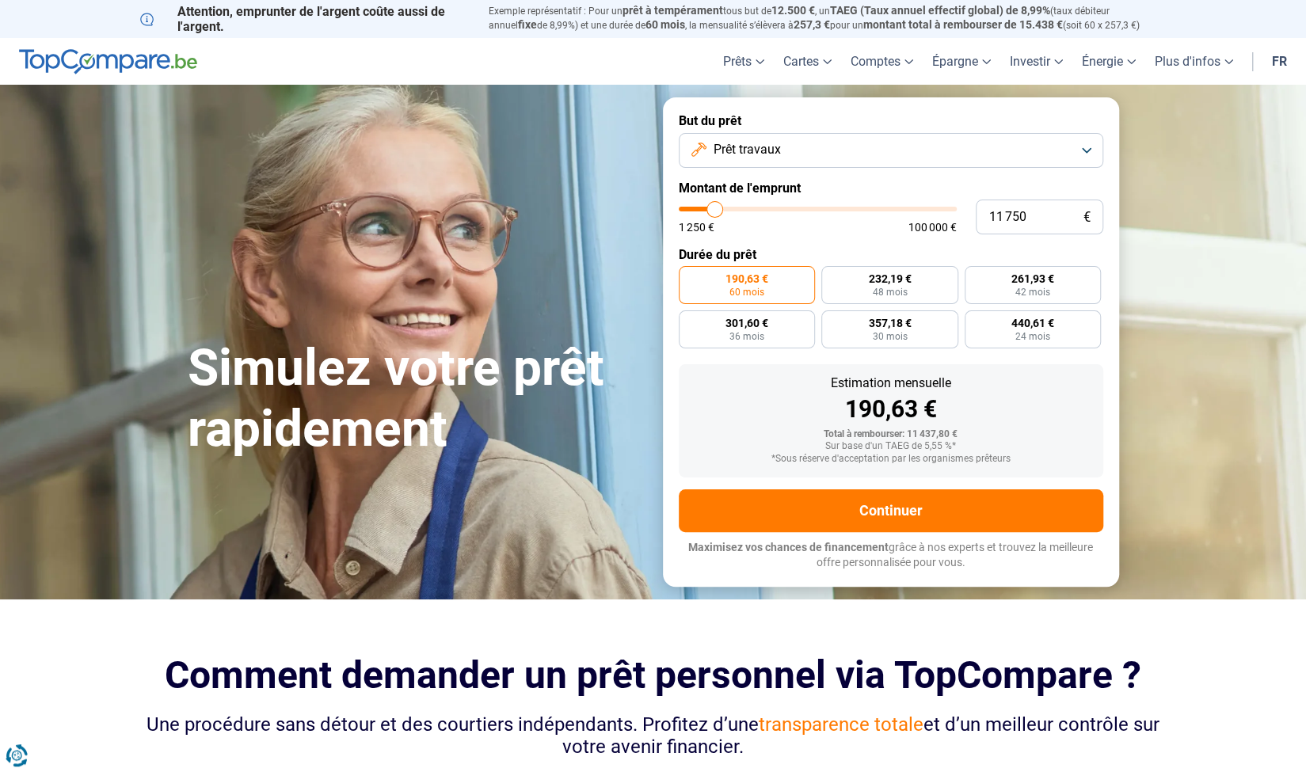
type input "11 500"
type input "11500"
type input "11 250"
type input "11250"
type input "11 000"
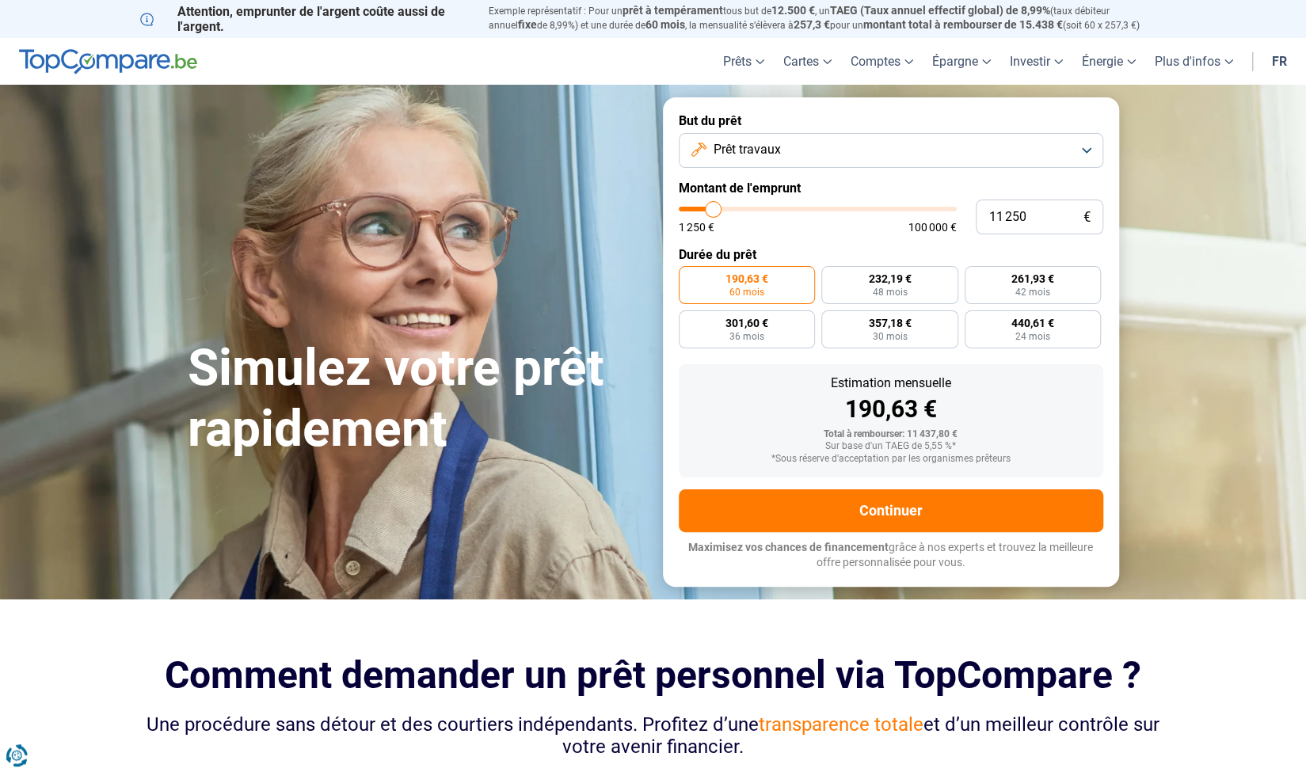
type input "11000"
type input "10 750"
type input "10750"
type input "10 250"
type input "10250"
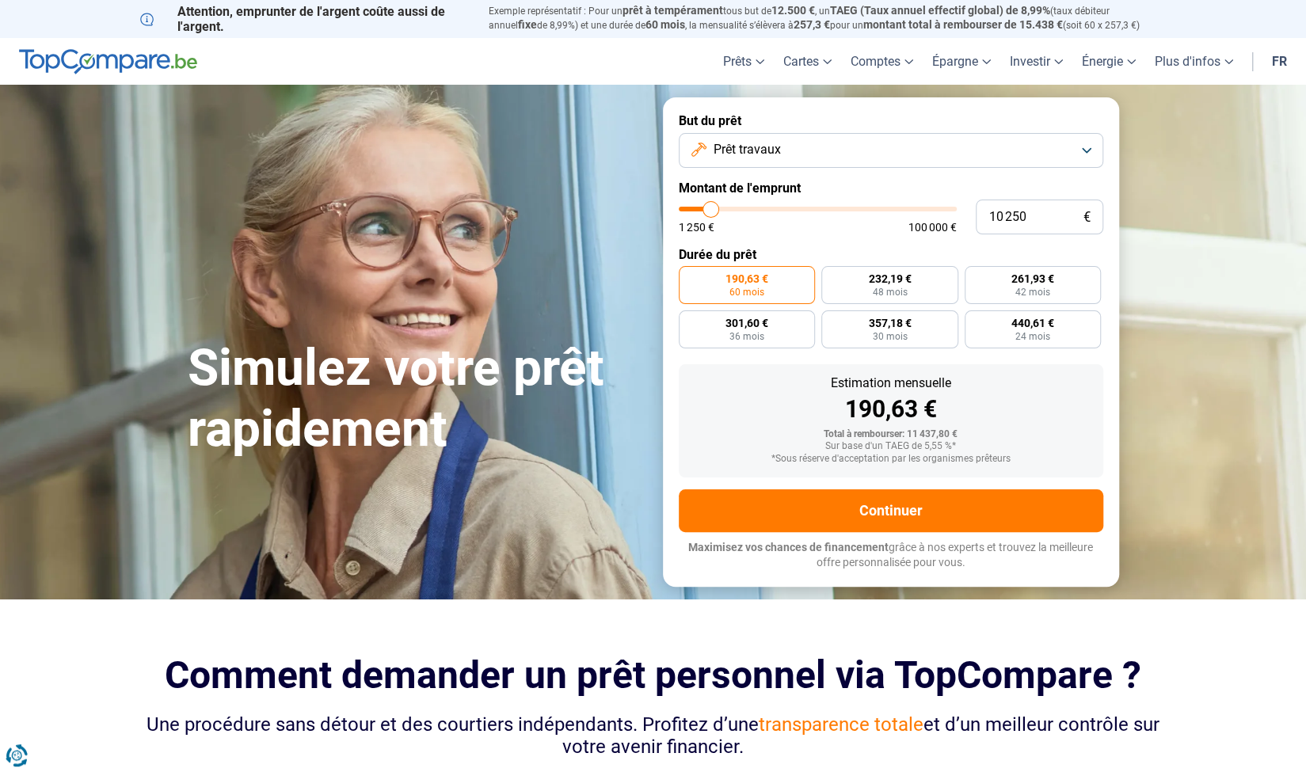
type input "9 750"
type input "9750"
click at [710, 207] on input "range" at bounding box center [818, 209] width 278 height 5
radio input "true"
drag, startPoint x: 1038, startPoint y: 224, endPoint x: 872, endPoint y: 200, distance: 167.3
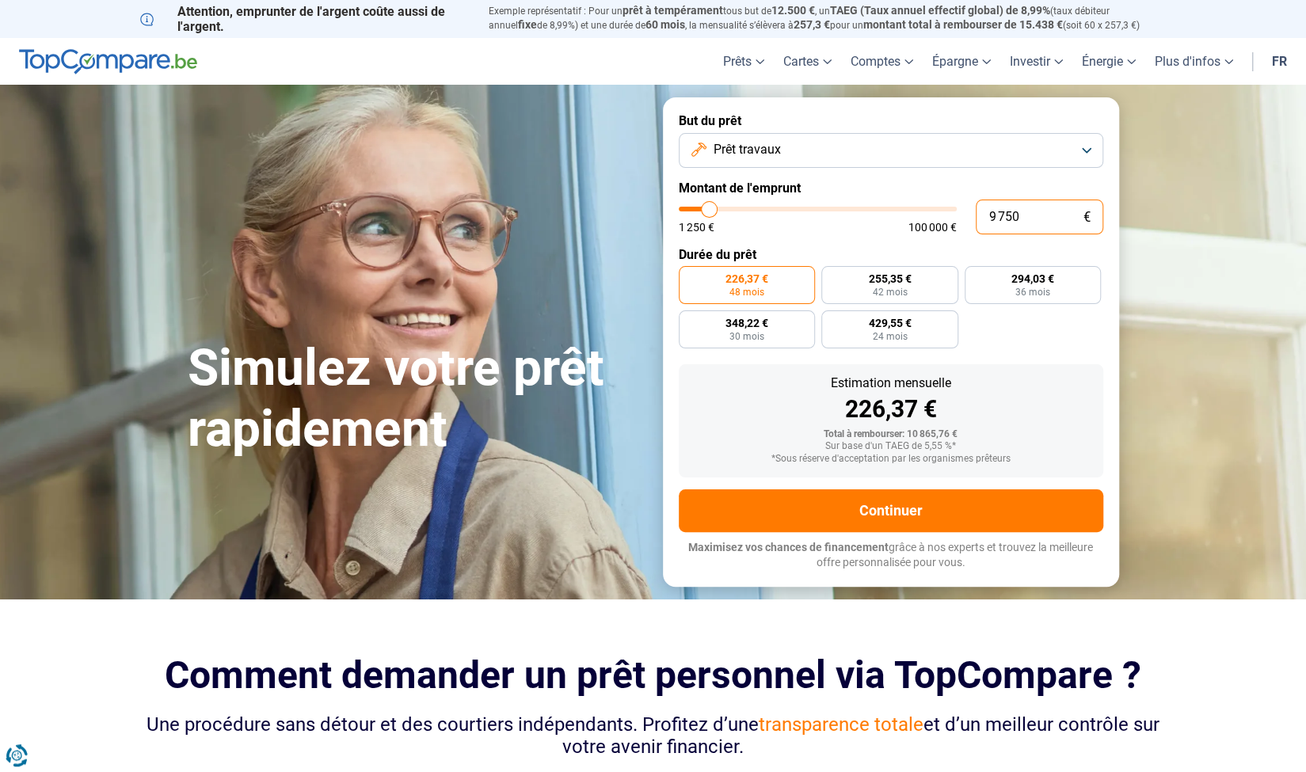
click at [872, 200] on div "9 750 € 1 250 € 100 000 €" at bounding box center [891, 217] width 425 height 35
type input "3"
type input "1250"
type input "31"
type input "1250"
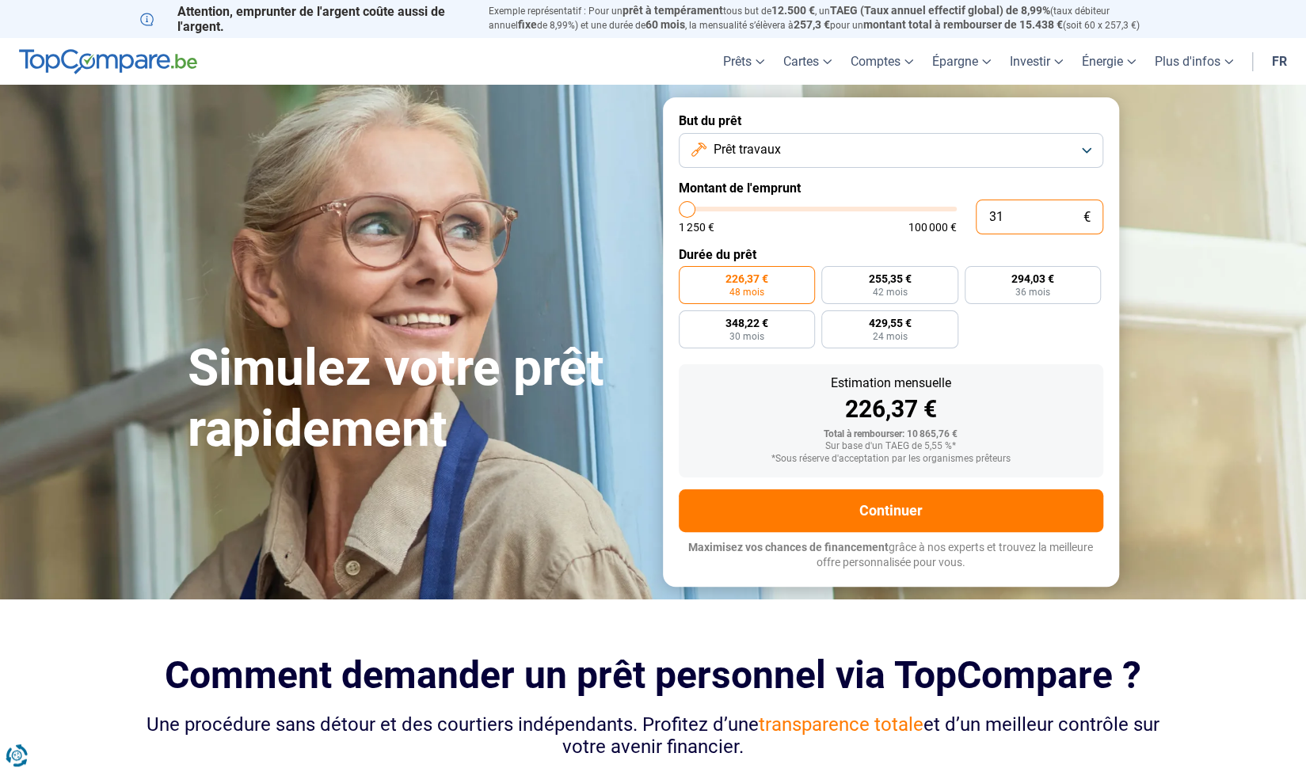
type input "310"
type input "1250"
type input "3 100"
type input "3000"
type input "31 000"
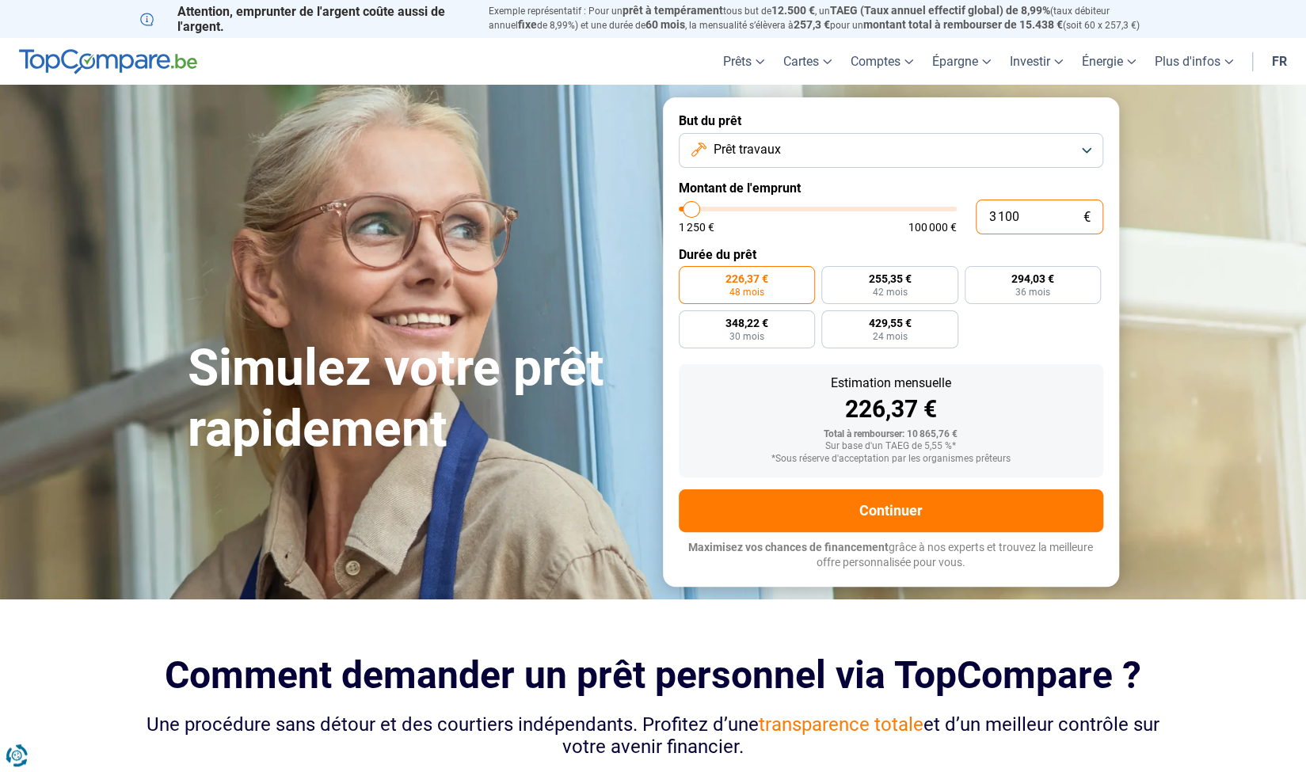
type input "31000"
radio input "false"
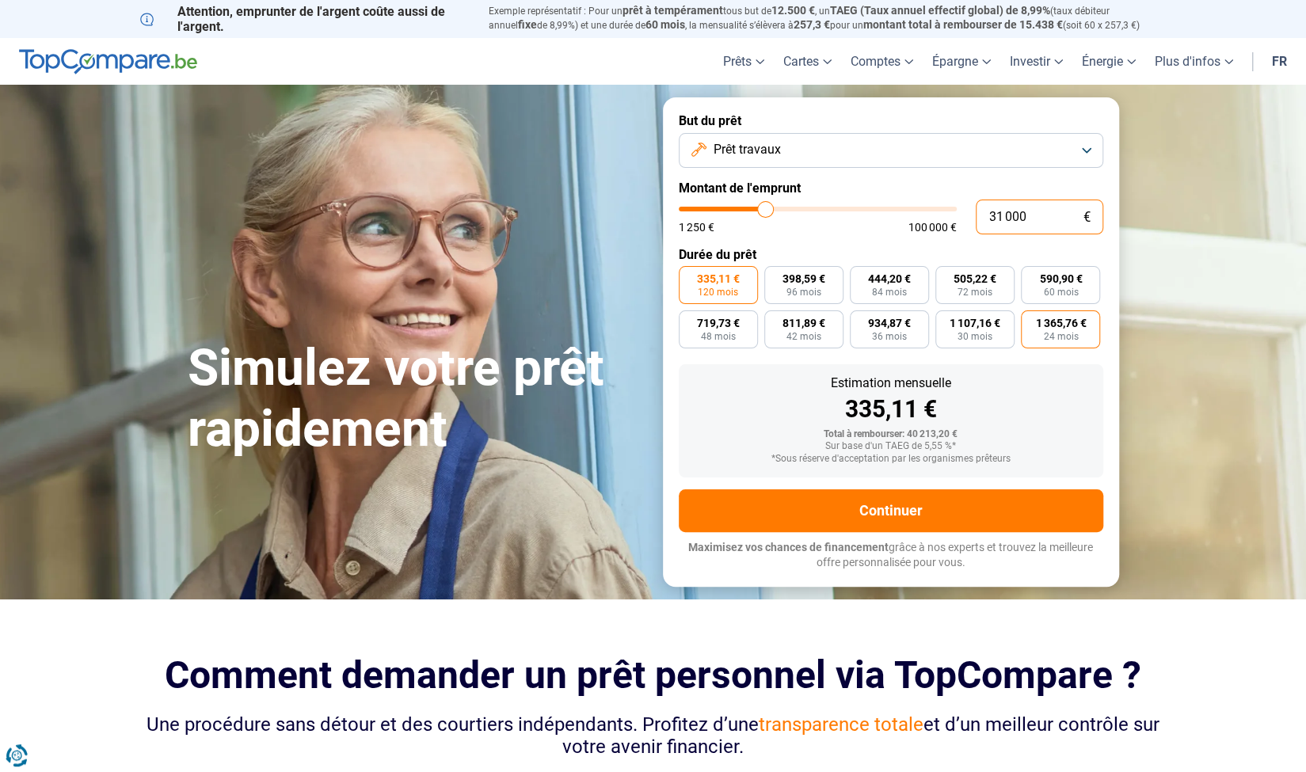
type input "31 000"
click at [1064, 332] on span "24 mois" at bounding box center [1060, 337] width 35 height 10
click at [1032, 321] on input "1 365,76 € 24 mois" at bounding box center [1026, 316] width 10 height 10
radio input "true"
click at [969, 288] on span "72 mois" at bounding box center [975, 293] width 35 height 10
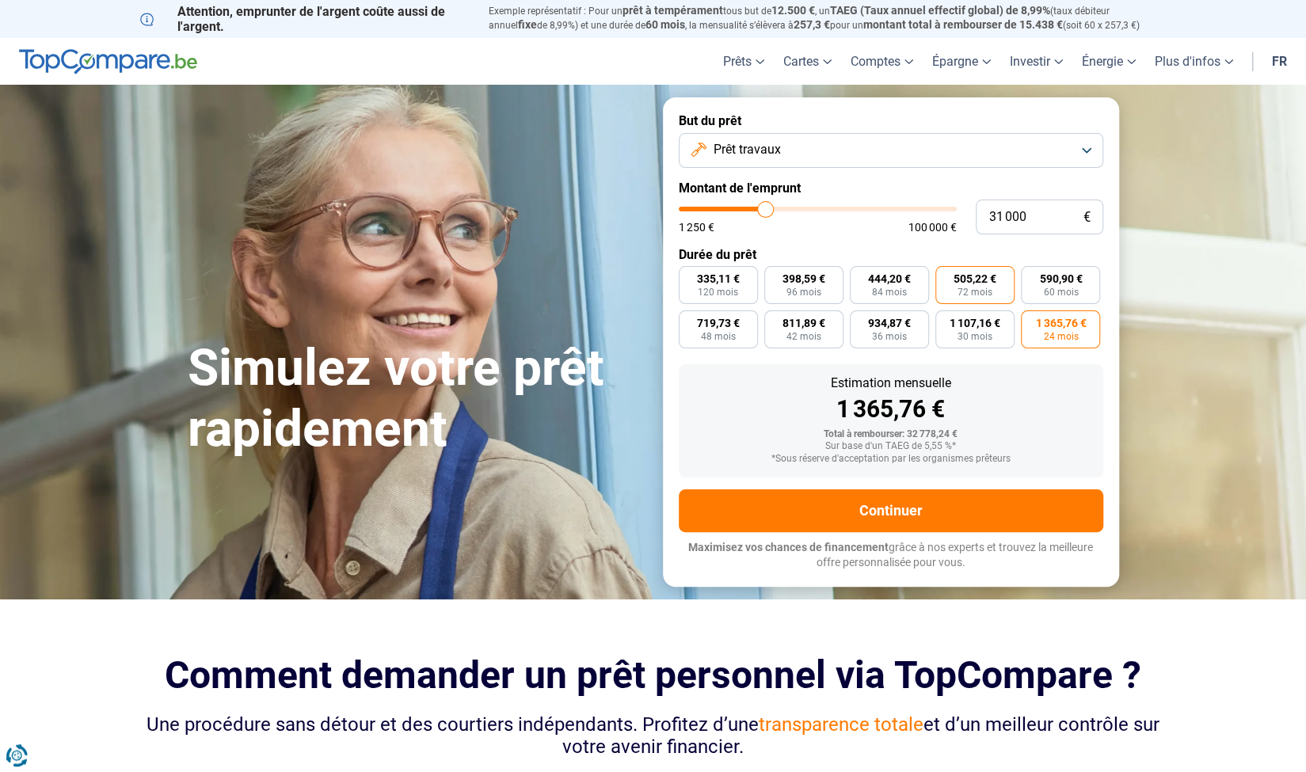
click at [946, 276] on input "505,22 € 72 mois" at bounding box center [941, 271] width 10 height 10
click at [1051, 341] on span "24 mois" at bounding box center [1060, 337] width 35 height 10
click at [1032, 321] on input "1 365,76 € 24 mois" at bounding box center [1026, 316] width 10 height 10
click at [982, 293] on span "72 mois" at bounding box center [975, 293] width 35 height 10
click at [946, 276] on input "505,22 € 72 mois" at bounding box center [941, 271] width 10 height 10
